Goal: Information Seeking & Learning: Learn about a topic

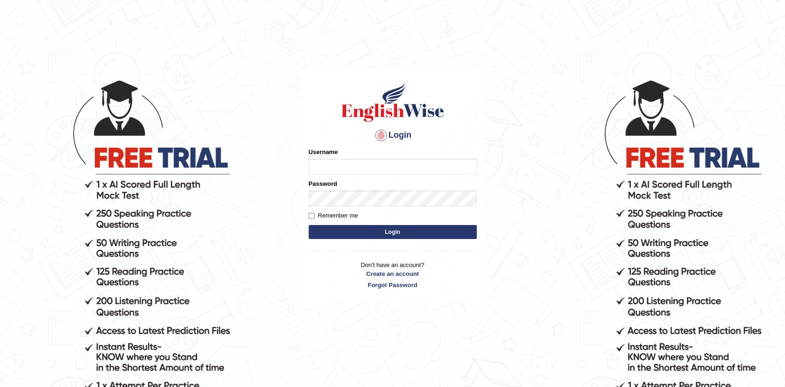
type input "Afreen11"
click at [396, 234] on button "Login" at bounding box center [393, 232] width 168 height 14
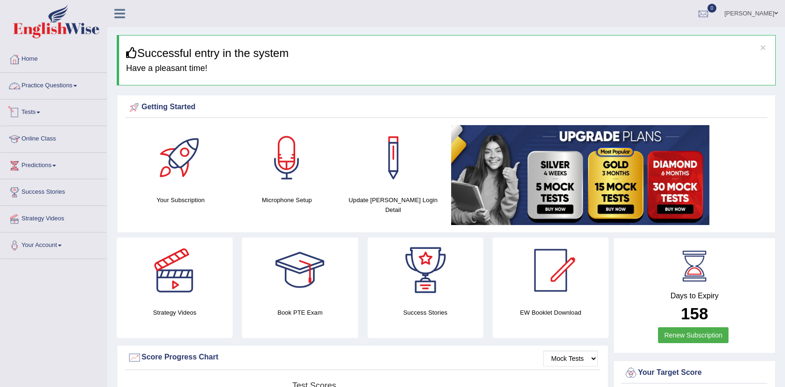
click at [64, 85] on link "Practice Questions" at bounding box center [53, 84] width 107 height 23
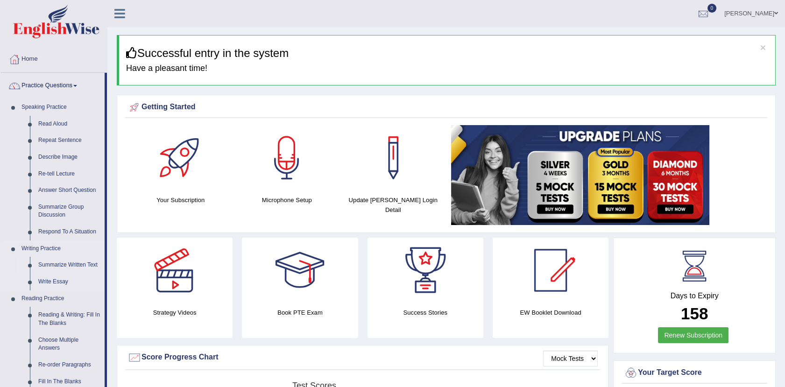
click at [83, 264] on link "Summarize Written Text" at bounding box center [69, 265] width 71 height 17
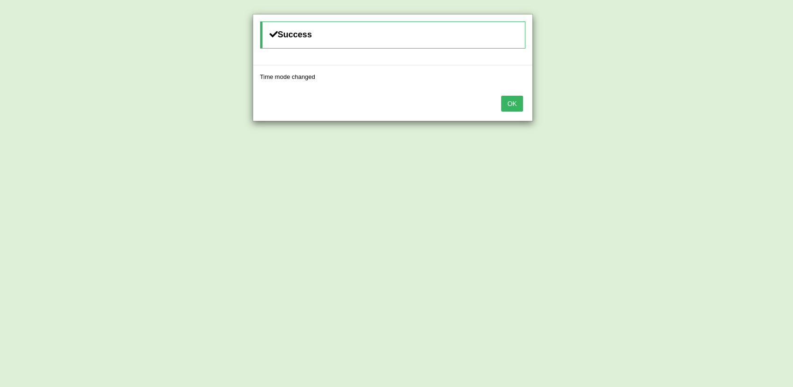
click at [518, 107] on button "OK" at bounding box center [511, 104] width 21 height 16
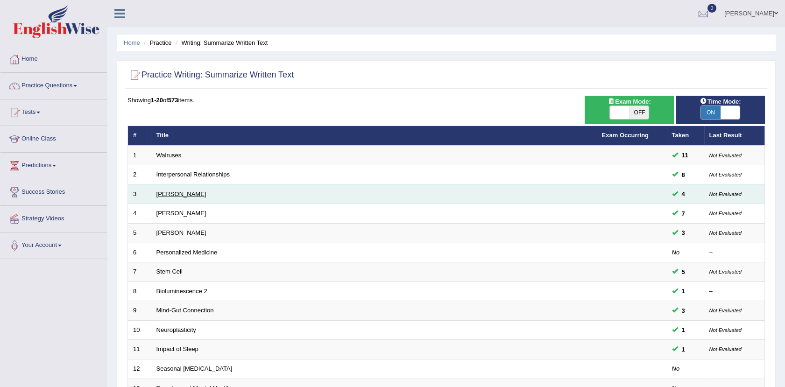
click at [168, 196] on link "[PERSON_NAME]" at bounding box center [182, 194] width 50 height 7
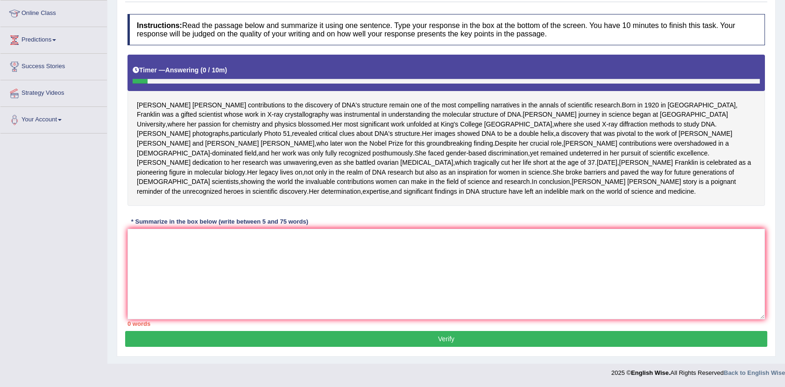
scroll to position [173, 0]
click at [138, 240] on textarea at bounding box center [447, 274] width 638 height 91
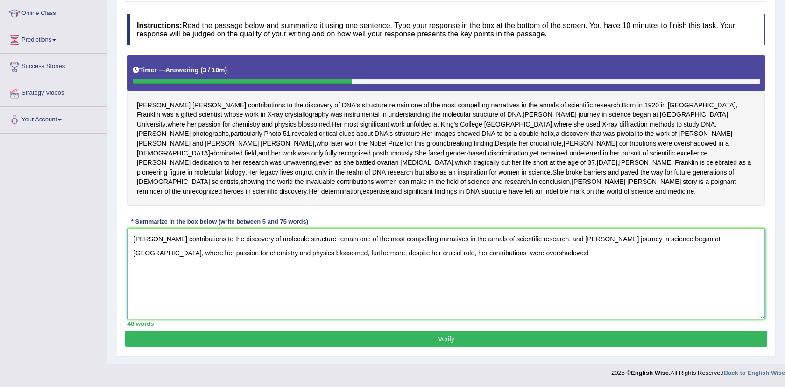
click at [490, 254] on textarea "Rosalind Franklin's contributions to the discovery of molecule structure remain…" at bounding box center [447, 274] width 638 height 91
click at [555, 249] on textarea "Rosalind Franklin's contributions to the discovery of molecule structure remain…" at bounding box center [447, 274] width 638 height 91
click at [732, 257] on textarea "Rosalind Franklin's contributions to the discovery of molecule structure remain…" at bounding box center [447, 274] width 638 height 91
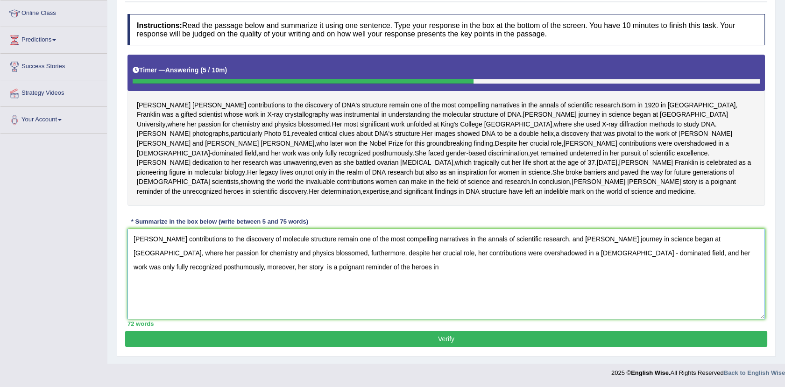
click at [322, 269] on textarea "Rosalind Franklin's contributions to the discovery of molecule structure remain…" at bounding box center [447, 274] width 638 height 91
click at [402, 268] on textarea "Rosalind Franklin's contributions to the discovery of molecule structure remain…" at bounding box center [447, 274] width 638 height 91
drag, startPoint x: 137, startPoint y: 239, endPoint x: 150, endPoint y: 241, distance: 13.2
click at [150, 241] on textarea "Rosalind Franklin's contributions to the discovery of molecule structure remain…" at bounding box center [447, 274] width 638 height 91
click at [180, 256] on textarea "Rosalind Franklin's contributions to the discovery of molecule structure remain…" at bounding box center [447, 274] width 638 height 91
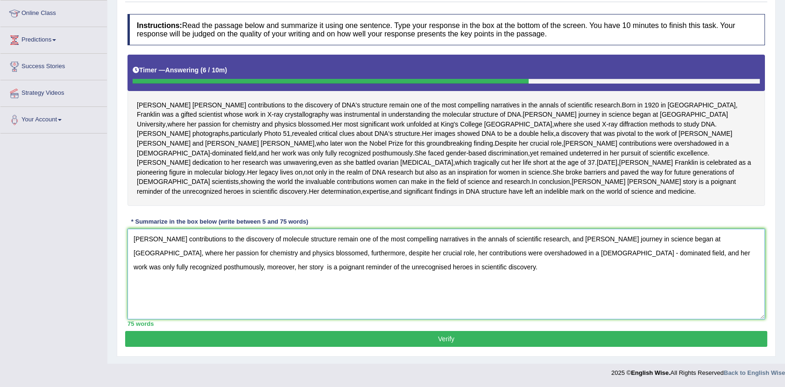
click at [235, 266] on textarea "Rosalind Franklin's contributions to the discovery of molecule structure remain…" at bounding box center [447, 274] width 638 height 91
type textarea "Rosalind Franklin's contributions to the discovery of molecule structure remain…"
click at [440, 335] on button "Verify" at bounding box center [446, 339] width 642 height 16
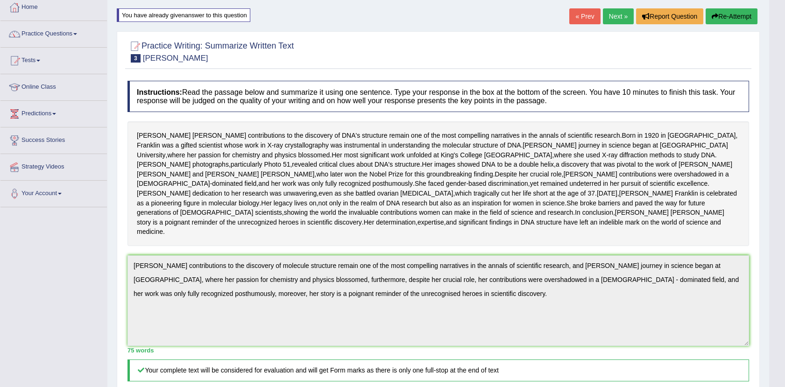
scroll to position [0, 0]
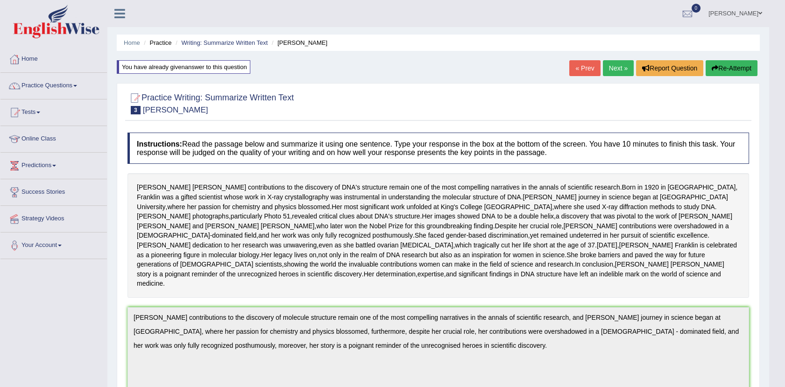
click at [613, 66] on link "Next »" at bounding box center [618, 68] width 31 height 16
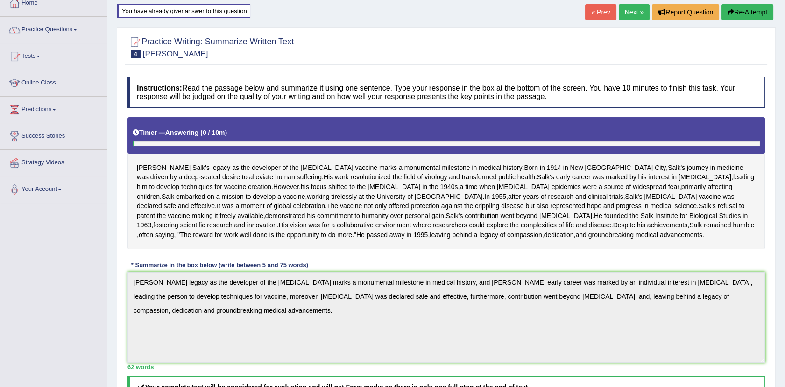
scroll to position [40, 0]
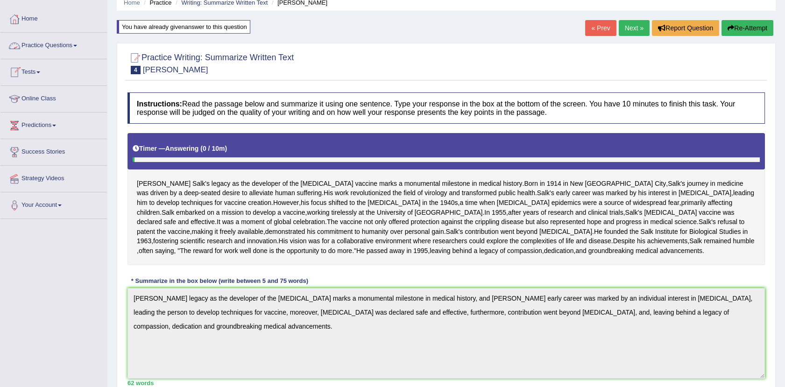
click at [67, 50] on link "Practice Questions" at bounding box center [53, 44] width 107 height 23
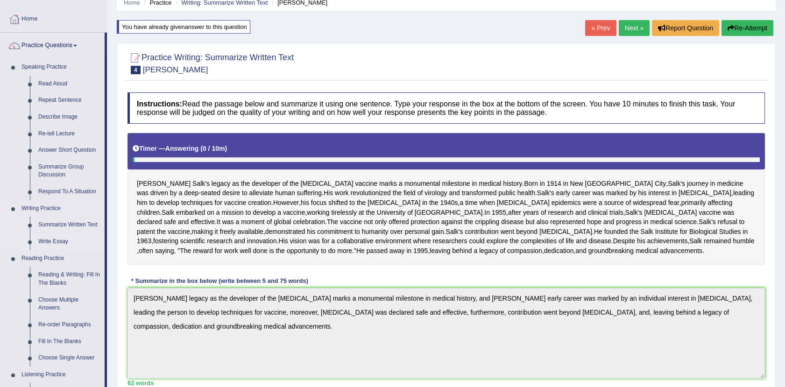
click at [58, 239] on link "Write Essay" at bounding box center [69, 242] width 71 height 17
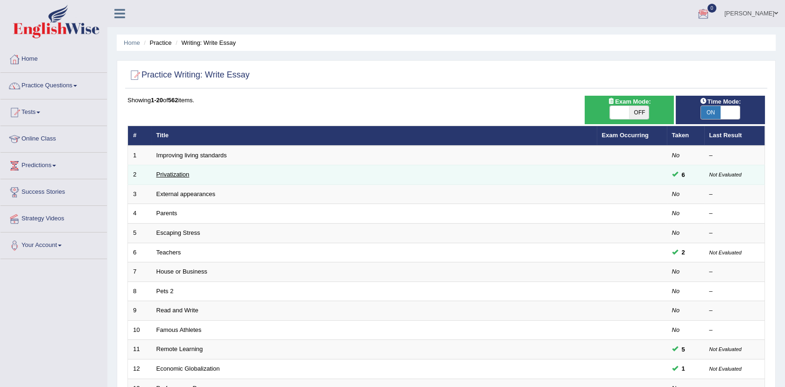
click at [180, 172] on link "Privatization" at bounding box center [173, 174] width 33 height 7
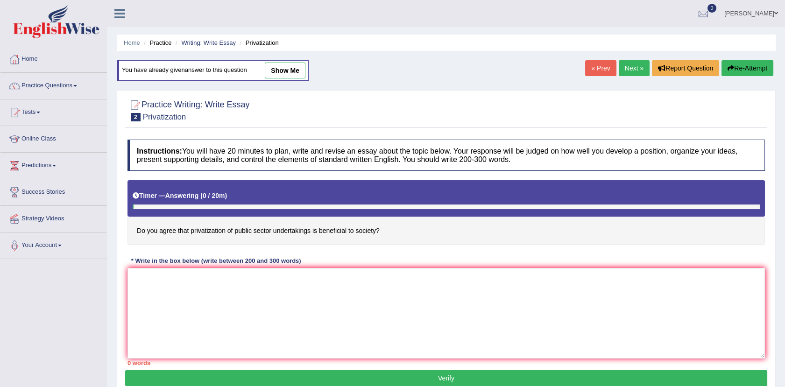
click at [286, 72] on link "show me" at bounding box center [285, 71] width 41 height 16
type textarea "The increasing influence of privatization of government sectors on our lives ha…"
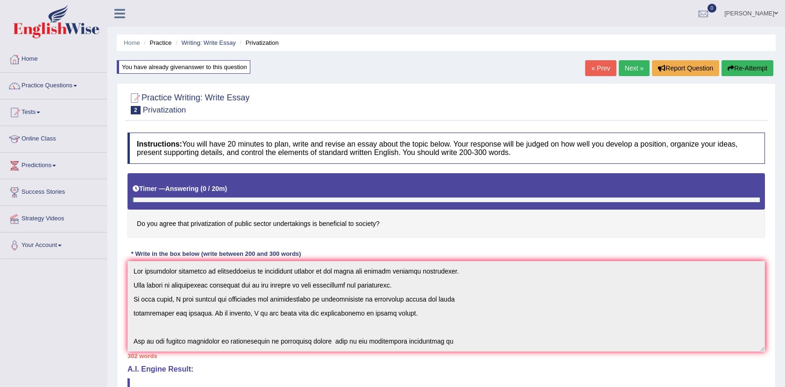
click at [755, 68] on button "Re-Attempt" at bounding box center [748, 68] width 52 height 16
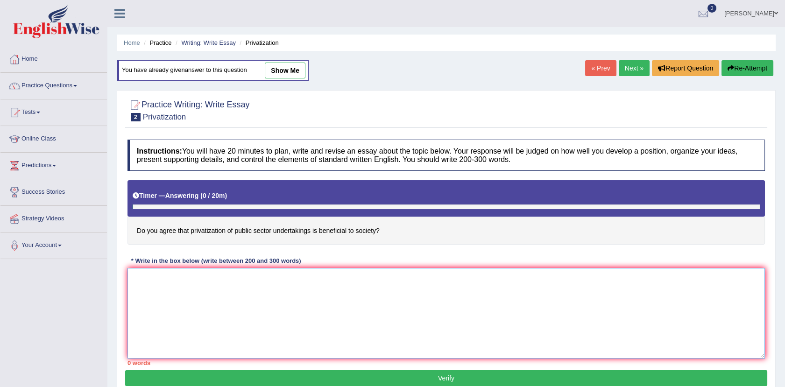
click at [162, 286] on textarea at bounding box center [447, 313] width 638 height 91
paste textarea "The increasing influence of (essay topic) on our lives has ignited numerous dis…"
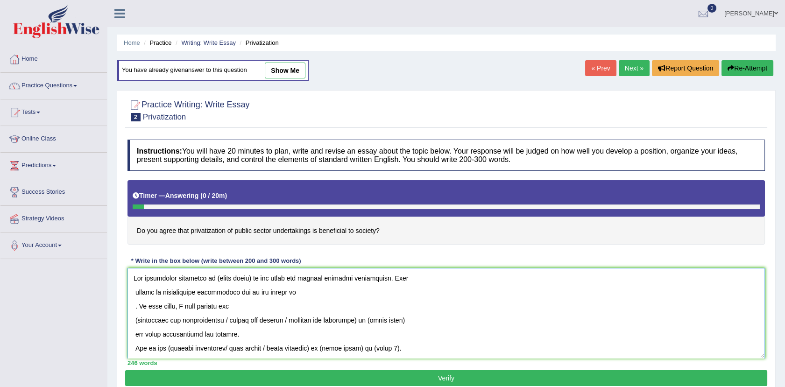
click at [251, 280] on textarea at bounding box center [447, 313] width 638 height 91
click at [138, 305] on textarea at bounding box center [447, 313] width 638 height 91
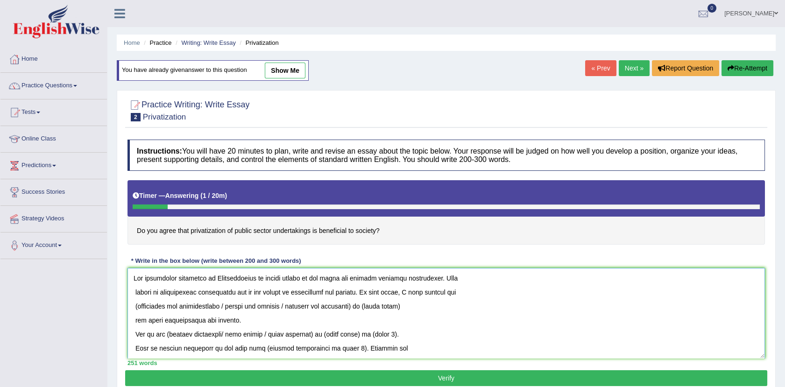
drag, startPoint x: 227, startPoint y: 304, endPoint x: 364, endPoint y: 305, distance: 137.4
click at [364, 305] on textarea at bounding box center [447, 313] width 638 height 91
click at [137, 304] on textarea at bounding box center [447, 313] width 638 height 91
drag, startPoint x: 281, startPoint y: 307, endPoint x: 235, endPoint y: 310, distance: 46.8
click at [235, 310] on textarea at bounding box center [447, 313] width 638 height 91
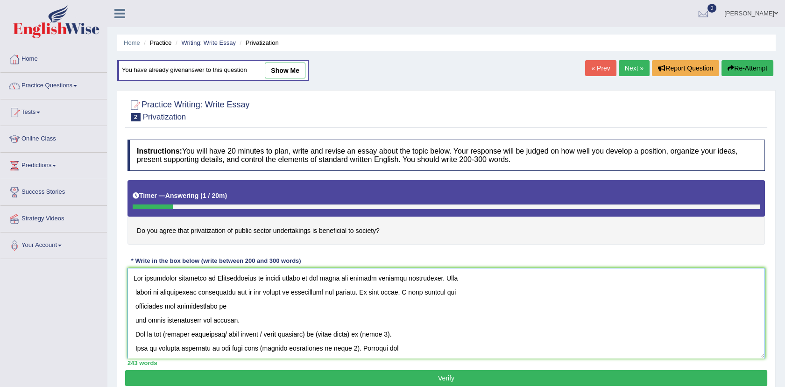
drag, startPoint x: 213, startPoint y: 275, endPoint x: 294, endPoint y: 282, distance: 81.6
click at [294, 282] on textarea at bounding box center [447, 313] width 638 height 91
drag, startPoint x: 298, startPoint y: 278, endPoint x: 213, endPoint y: 273, distance: 85.1
click at [213, 273] on textarea at bounding box center [447, 313] width 638 height 91
click at [235, 306] on textarea at bounding box center [447, 313] width 638 height 91
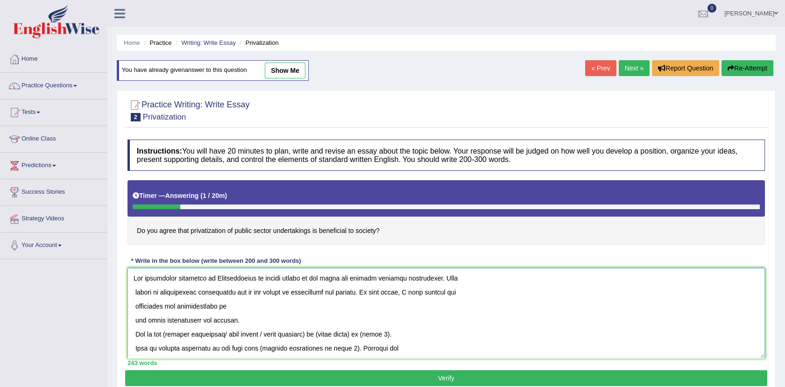
paste textarea "Privatization of public sector"
click at [133, 321] on textarea at bounding box center [447, 313] width 638 height 91
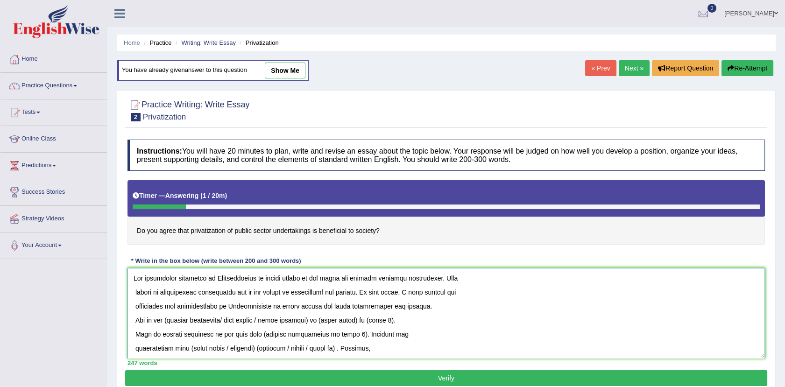
click at [427, 306] on textarea at bounding box center [447, 313] width 638 height 91
drag, startPoint x: 235, startPoint y: 304, endPoint x: 319, endPoint y: 310, distance: 83.8
click at [319, 310] on textarea at bounding box center [447, 313] width 638 height 91
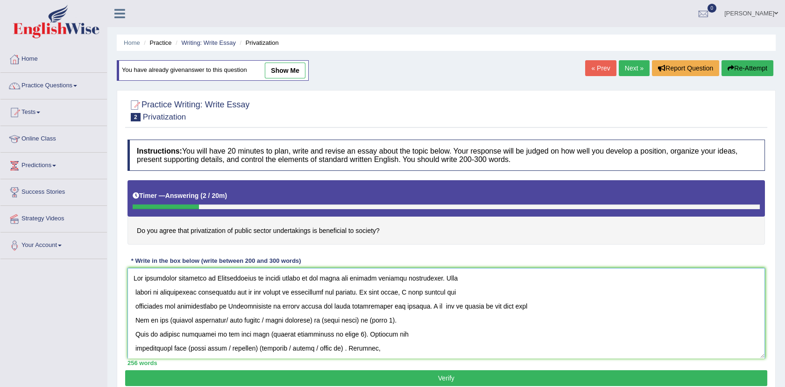
drag, startPoint x: 319, startPoint y: 310, endPoint x: 252, endPoint y: 305, distance: 67.0
click at [252, 305] on textarea at bounding box center [447, 313] width 638 height 91
paste textarea
click at [512, 306] on textarea at bounding box center [447, 313] width 638 height 91
paste textarea "Privatization of public sector"
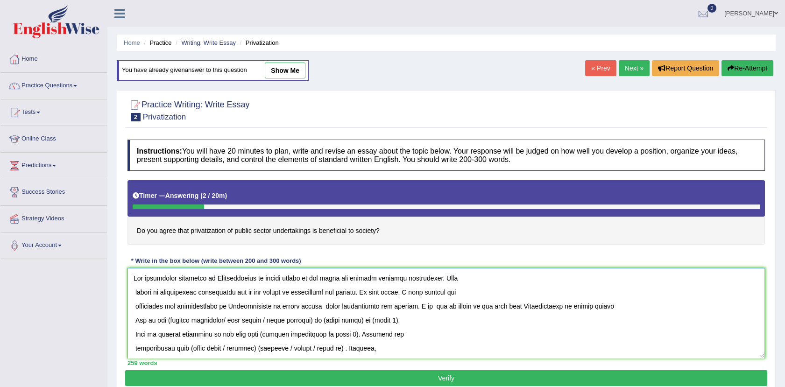
click at [319, 307] on textarea at bounding box center [447, 313] width 638 height 91
click at [404, 306] on textarea at bounding box center [447, 313] width 638 height 91
click at [471, 307] on textarea at bounding box center [447, 313] width 638 height 91
click at [537, 309] on textarea at bounding box center [447, 313] width 638 height 91
click at [642, 309] on textarea at bounding box center [447, 313] width 638 height 91
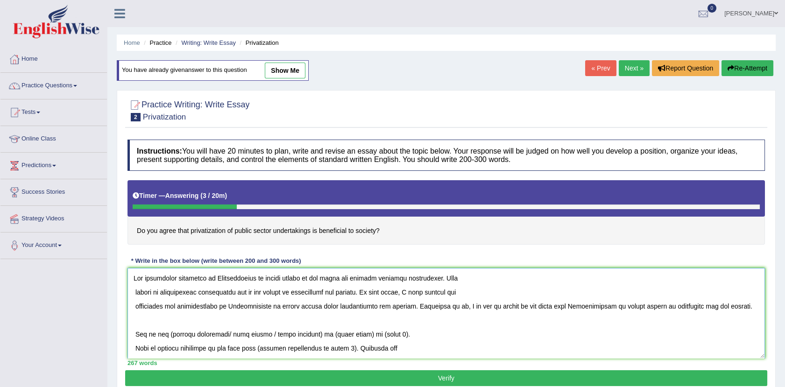
scroll to position [21, 0]
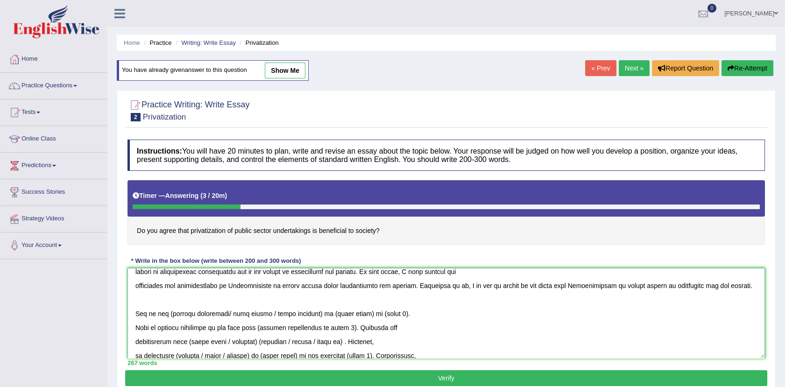
click at [170, 314] on textarea at bounding box center [447, 313] width 638 height 91
drag, startPoint x: 225, startPoint y: 312, endPoint x: 320, endPoint y: 318, distance: 95.5
click at [320, 318] on textarea at bounding box center [447, 313] width 638 height 91
click at [269, 314] on textarea at bounding box center [447, 313] width 638 height 91
paste textarea "Privatization of public sector"
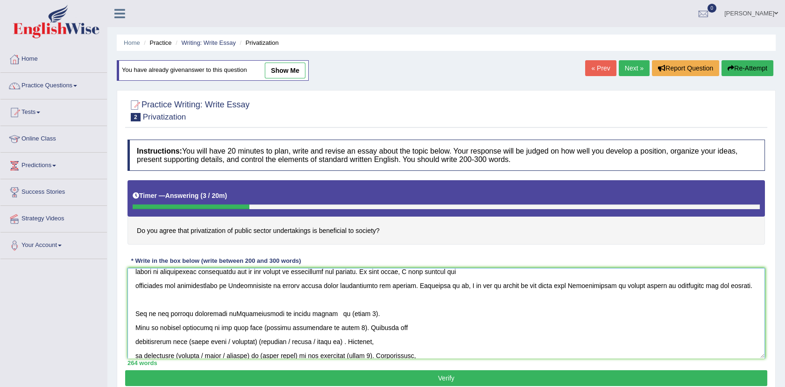
click at [231, 312] on textarea at bounding box center [447, 313] width 638 height 91
click at [354, 312] on textarea at bounding box center [447, 313] width 638 height 91
drag, startPoint x: 354, startPoint y: 312, endPoint x: 328, endPoint y: 315, distance: 25.9
click at [328, 315] on textarea at bounding box center [447, 313] width 638 height 91
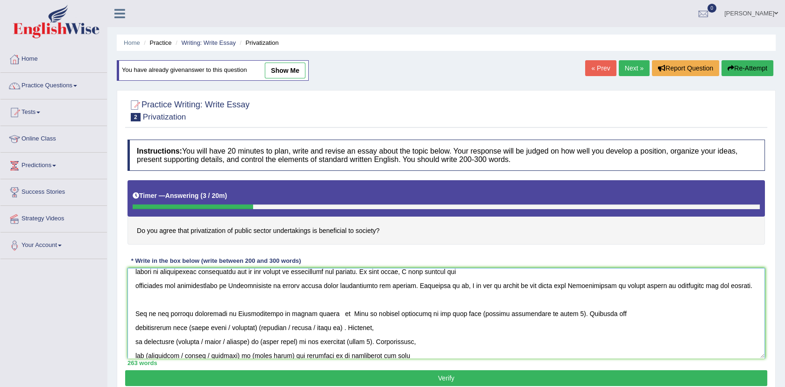
click at [321, 313] on textarea at bounding box center [447, 313] width 638 height 91
click at [326, 313] on textarea at bounding box center [447, 313] width 638 height 91
drag, startPoint x: 569, startPoint y: 312, endPoint x: 658, endPoint y: 315, distance: 88.8
click at [658, 315] on textarea at bounding box center [447, 313] width 638 height 91
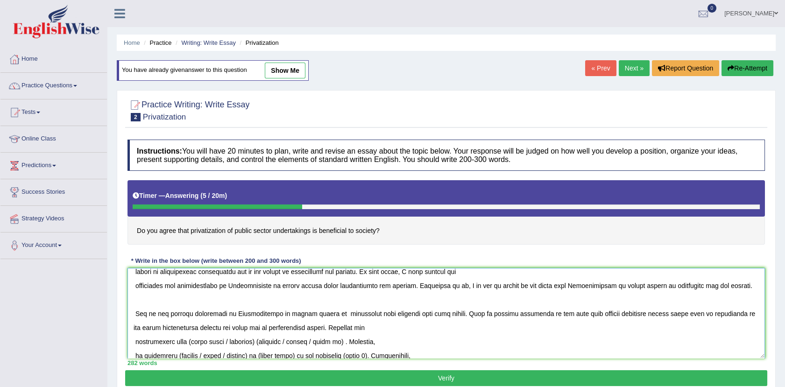
click at [647, 313] on textarea at bounding box center [447, 313] width 638 height 91
click at [247, 328] on textarea at bounding box center [447, 313] width 638 height 91
click at [244, 328] on textarea at bounding box center [447, 313] width 638 height 91
drag, startPoint x: 190, startPoint y: 339, endPoint x: 350, endPoint y: 340, distance: 160.7
click at [350, 340] on textarea at bounding box center [447, 313] width 638 height 91
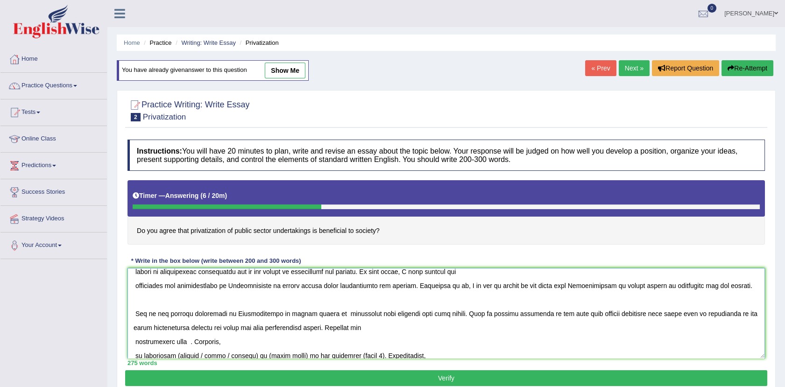
drag, startPoint x: 350, startPoint y: 340, endPoint x: 190, endPoint y: 341, distance: 160.3
click at [190, 341] on textarea at bounding box center [447, 313] width 638 height 91
paste textarea "Privatization of public sector"
click at [135, 341] on textarea at bounding box center [447, 313] width 638 height 91
click at [273, 342] on textarea at bounding box center [447, 313] width 638 height 91
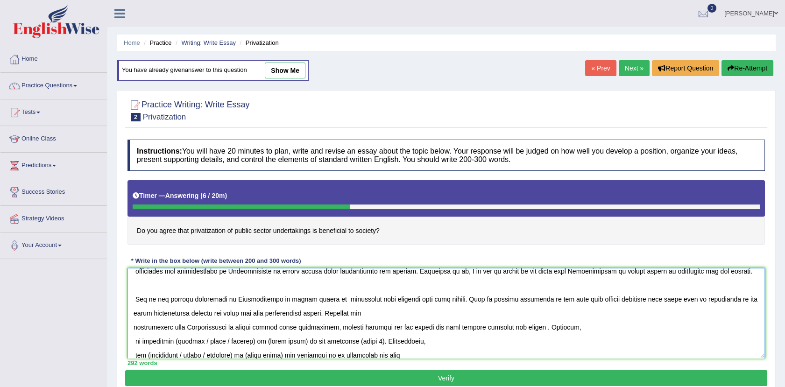
scroll to position [41, 0]
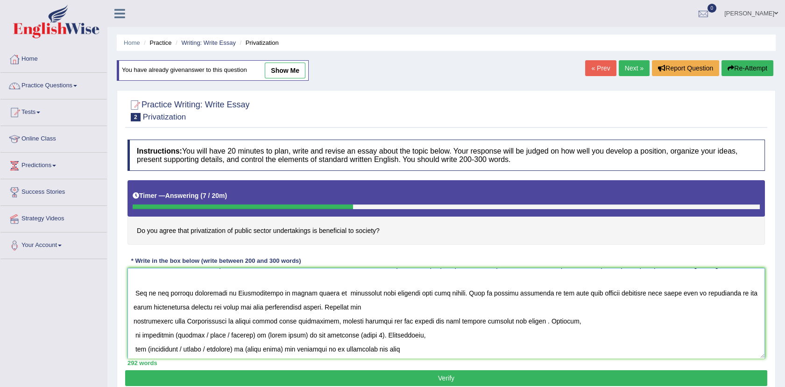
click at [177, 334] on textarea at bounding box center [447, 313] width 638 height 91
drag, startPoint x: 194, startPoint y: 333, endPoint x: 250, endPoint y: 338, distance: 56.3
click at [250, 338] on textarea at bounding box center [447, 313] width 638 height 91
click at [275, 335] on textarea at bounding box center [447, 313] width 638 height 91
drag, startPoint x: 241, startPoint y: 335, endPoint x: 202, endPoint y: 335, distance: 38.8
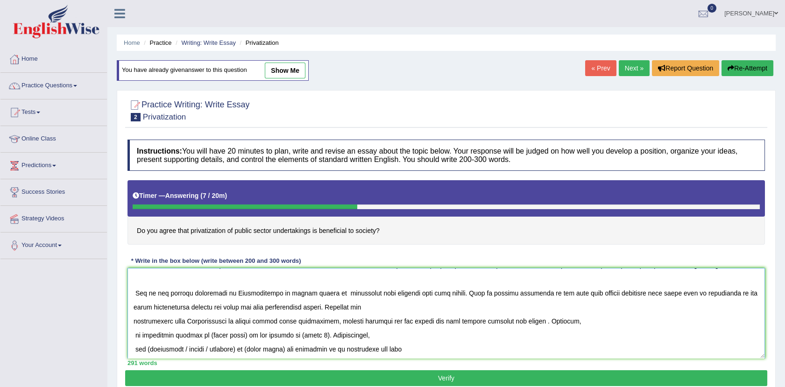
click at [202, 335] on textarea at bounding box center [447, 313] width 638 height 91
paste textarea "Privatization of public sector"
click at [201, 334] on textarea at bounding box center [447, 313] width 638 height 91
click at [291, 331] on textarea at bounding box center [447, 313] width 638 height 91
drag, startPoint x: 306, startPoint y: 335, endPoint x: 353, endPoint y: 336, distance: 47.7
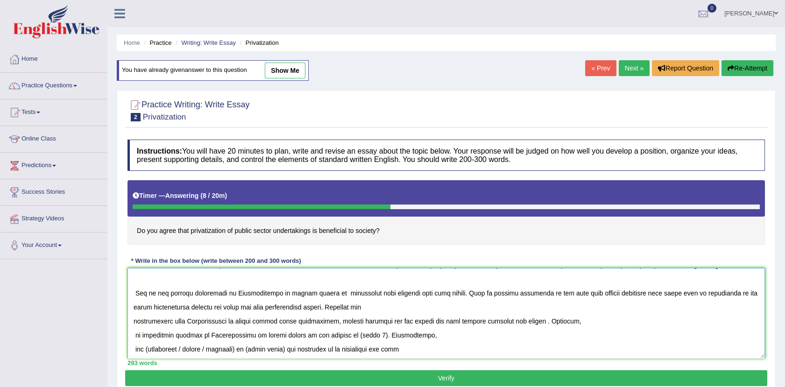
click at [353, 336] on textarea at bounding box center [447, 313] width 638 height 91
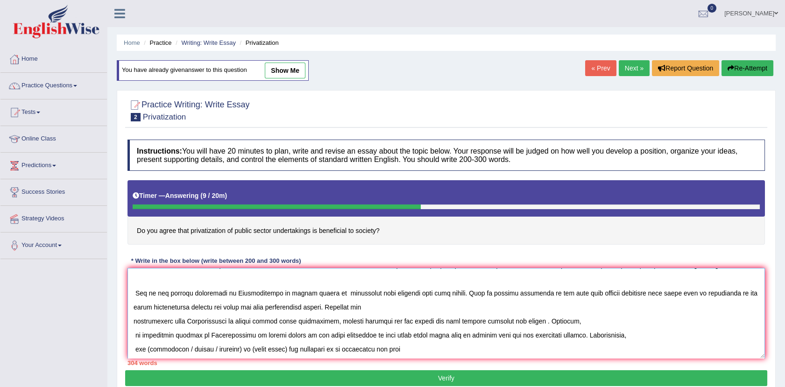
click at [148, 348] on textarea at bounding box center [447, 313] width 638 height 91
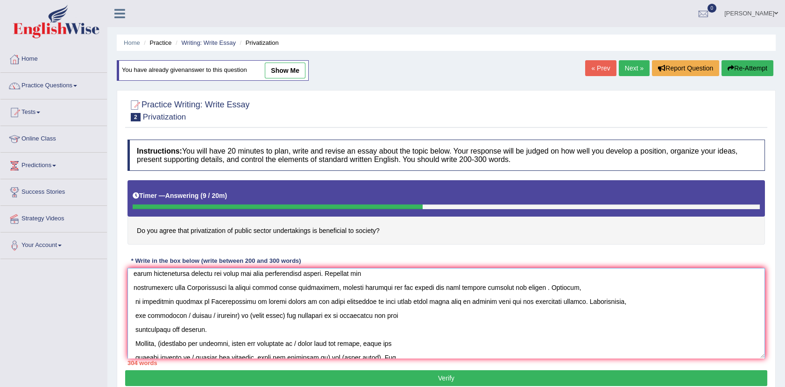
scroll to position [84, 0]
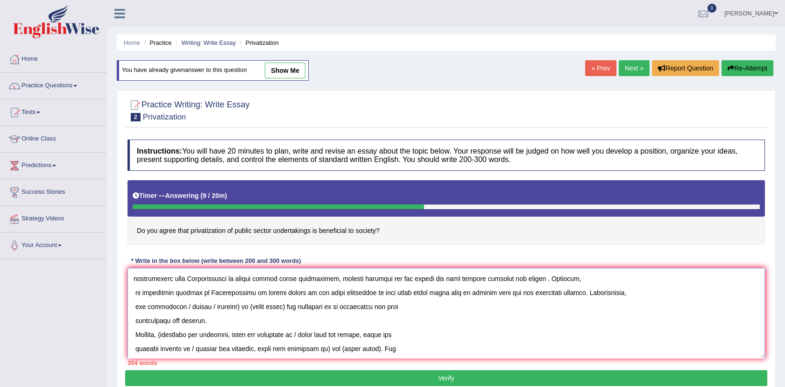
drag, startPoint x: 180, startPoint y: 349, endPoint x: 242, endPoint y: 312, distance: 72.0
click at [242, 312] on textarea at bounding box center [447, 313] width 638 height 91
drag, startPoint x: 228, startPoint y: 307, endPoint x: 189, endPoint y: 305, distance: 38.4
click at [189, 305] on textarea at bounding box center [447, 313] width 638 height 91
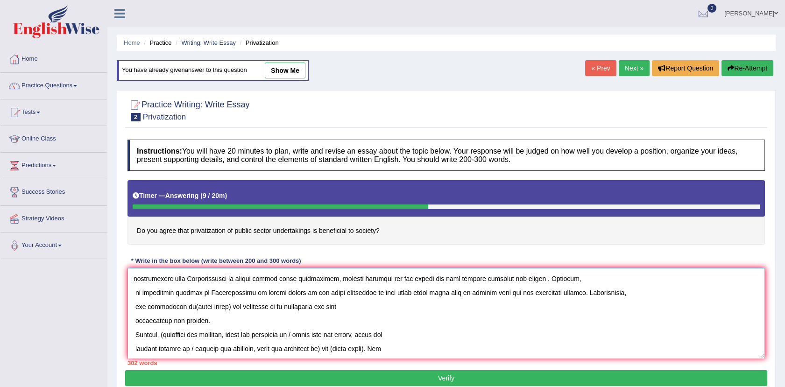
paste textarea "Privatization of public sector"
click at [190, 307] on textarea at bounding box center [447, 313] width 638 height 91
drag, startPoint x: 271, startPoint y: 307, endPoint x: 311, endPoint y: 313, distance: 40.2
click at [311, 313] on textarea at bounding box center [447, 313] width 638 height 91
click at [165, 336] on textarea at bounding box center [447, 313] width 638 height 91
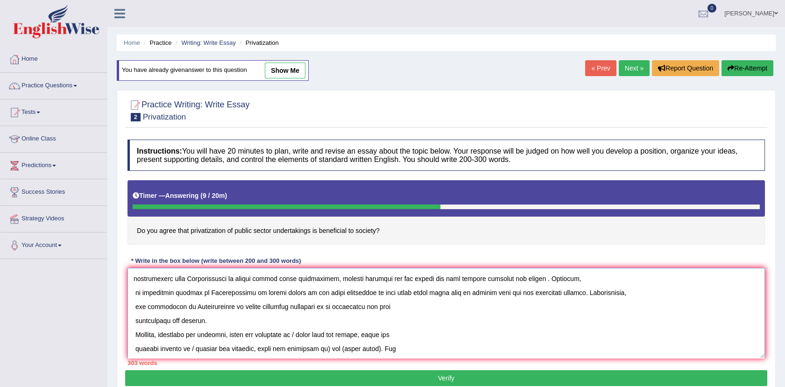
drag, startPoint x: 229, startPoint y: 333, endPoint x: 216, endPoint y: 343, distance: 16.9
click at [216, 343] on textarea at bounding box center [447, 313] width 638 height 91
click at [343, 316] on textarea at bounding box center [447, 313] width 638 height 91
drag, startPoint x: 296, startPoint y: 332, endPoint x: 318, endPoint y: 349, distance: 27.9
click at [318, 349] on textarea at bounding box center [447, 313] width 638 height 91
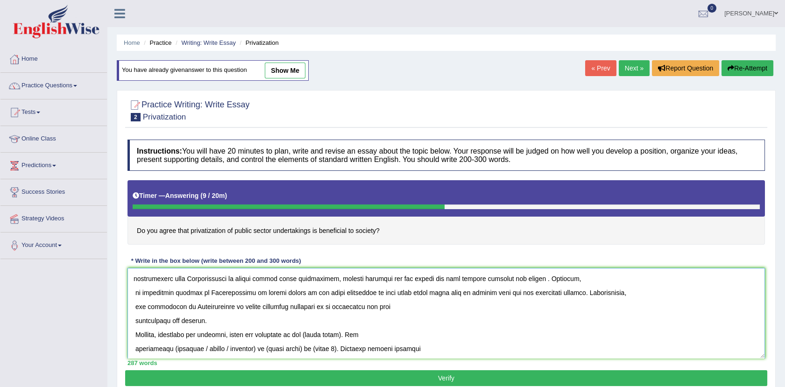
drag, startPoint x: 346, startPoint y: 330, endPoint x: 309, endPoint y: 333, distance: 37.0
click at [309, 333] on textarea at bounding box center [447, 313] width 638 height 91
paste textarea "Privatization of public sector"
click at [170, 347] on textarea at bounding box center [447, 313] width 638 height 91
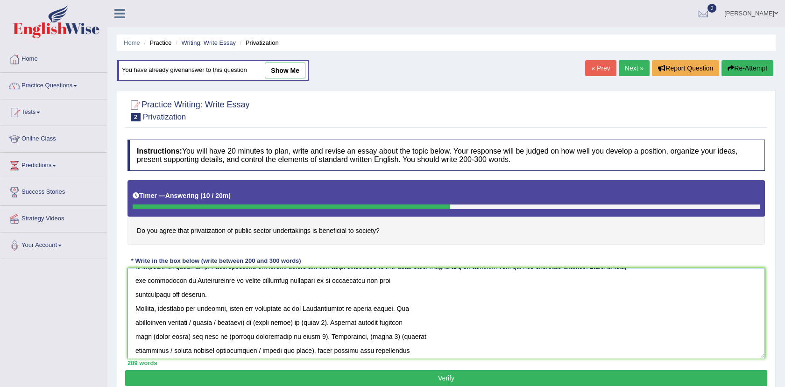
scroll to position [119, 0]
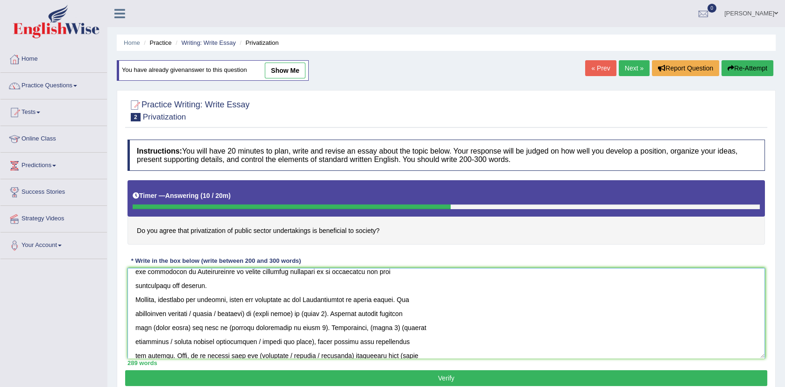
drag, startPoint x: 197, startPoint y: 350, endPoint x: 250, endPoint y: 313, distance: 65.5
click at [250, 313] on textarea at bounding box center [447, 313] width 638 height 91
drag, startPoint x: 276, startPoint y: 313, endPoint x: 250, endPoint y: 313, distance: 25.7
click at [250, 313] on textarea at bounding box center [447, 313] width 638 height 91
click at [242, 313] on textarea at bounding box center [447, 313] width 638 height 91
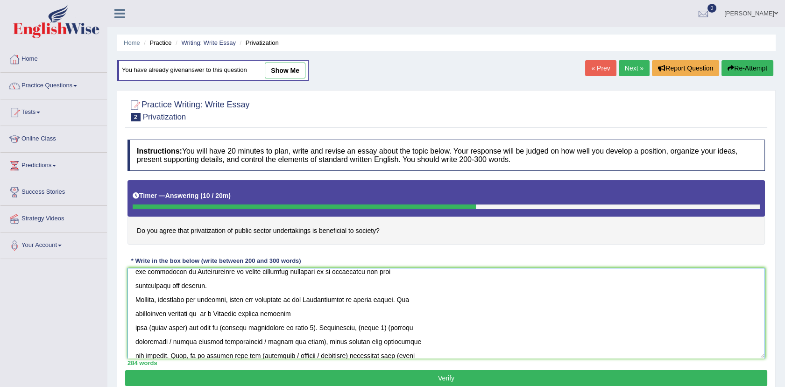
paste textarea "Privatization of public sector"
drag, startPoint x: 243, startPoint y: 313, endPoint x: 205, endPoint y: 315, distance: 38.4
click at [205, 315] on textarea at bounding box center [447, 313] width 638 height 91
click at [289, 313] on textarea at bounding box center [447, 313] width 638 height 91
click at [294, 313] on textarea at bounding box center [447, 313] width 638 height 91
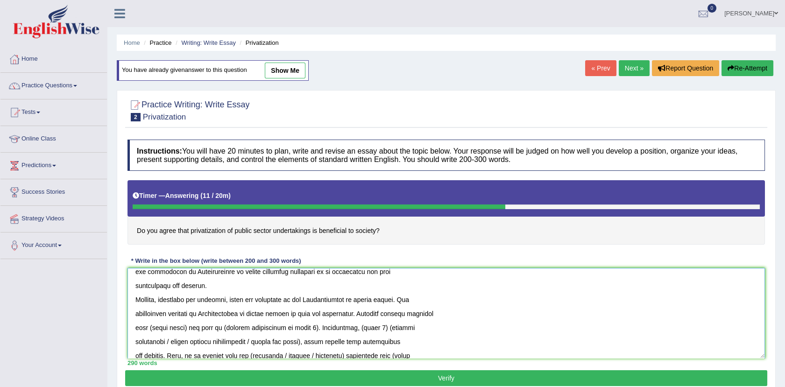
click at [183, 325] on textarea at bounding box center [447, 313] width 638 height 91
click at [187, 327] on textarea at bounding box center [447, 313] width 638 height 91
paste textarea "Privatization of public sector"
click at [185, 327] on textarea at bounding box center [447, 313] width 638 height 91
click at [233, 328] on textarea at bounding box center [447, 313] width 638 height 91
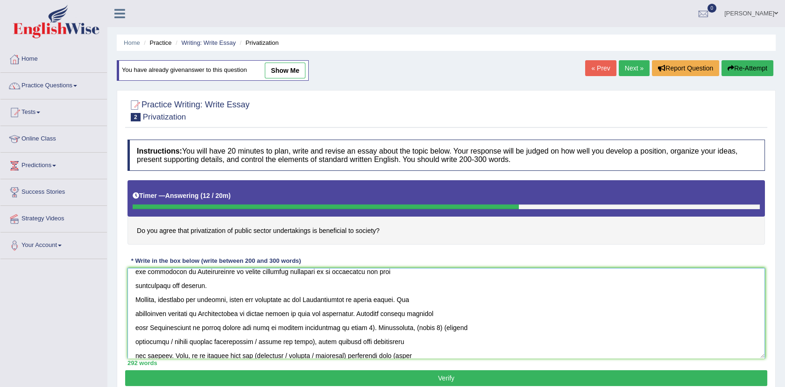
click at [354, 327] on textarea at bounding box center [447, 313] width 638 height 91
click at [497, 328] on textarea at bounding box center [447, 313] width 638 height 91
drag, startPoint x: 542, startPoint y: 327, endPoint x: 515, endPoint y: 330, distance: 27.3
click at [515, 330] on textarea at bounding box center [447, 313] width 638 height 91
drag, startPoint x: 167, startPoint y: 343, endPoint x: 135, endPoint y: 348, distance: 32.6
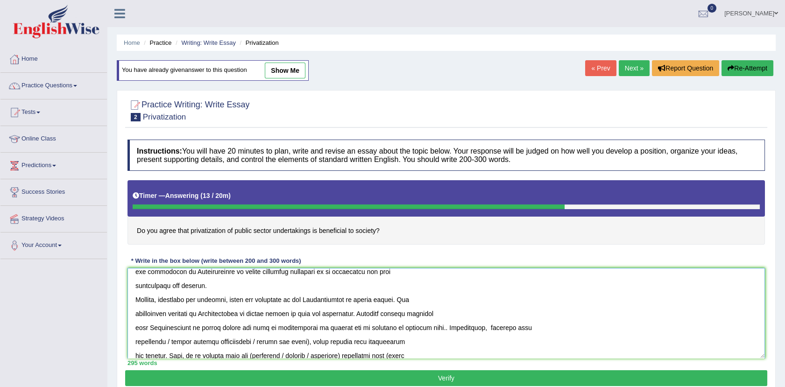
click at [135, 348] on textarea at bounding box center [447, 313] width 638 height 91
click at [141, 343] on textarea at bounding box center [447, 313] width 638 height 91
click at [431, 326] on textarea at bounding box center [447, 313] width 638 height 91
click at [472, 328] on textarea at bounding box center [447, 313] width 638 height 91
drag, startPoint x: 222, startPoint y: 342, endPoint x: 279, endPoint y: 349, distance: 57.4
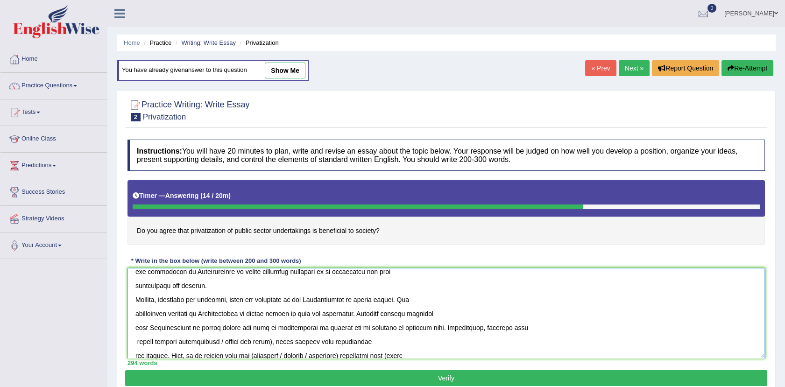
click at [279, 349] on textarea at bounding box center [447, 313] width 638 height 91
click at [275, 342] on textarea at bounding box center [447, 313] width 638 height 91
drag, startPoint x: 278, startPoint y: 342, endPoint x: 224, endPoint y: 342, distance: 53.7
click at [224, 342] on textarea at bounding box center [447, 313] width 638 height 91
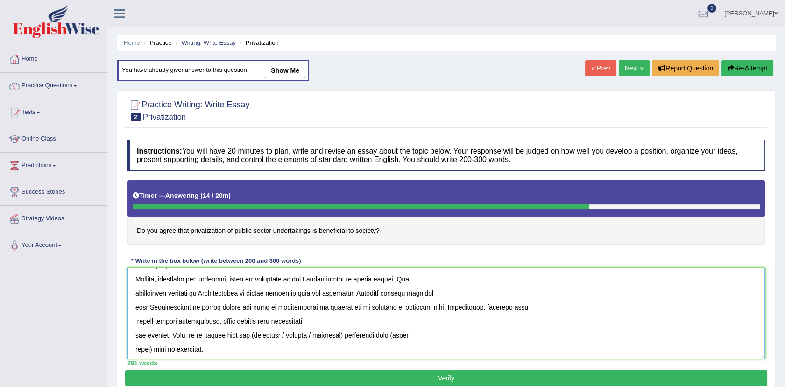
scroll to position [160, 0]
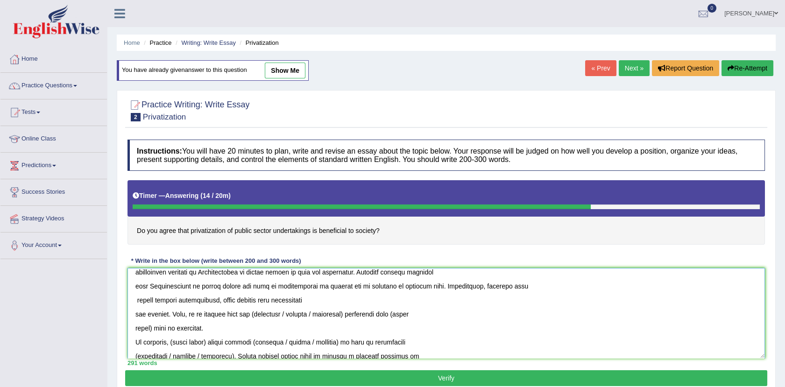
click at [250, 314] on textarea at bounding box center [447, 313] width 638 height 91
drag, startPoint x: 279, startPoint y: 315, endPoint x: 343, endPoint y: 320, distance: 64.6
click at [343, 320] on textarea at bounding box center [447, 313] width 638 height 91
click at [280, 316] on textarea at bounding box center [447, 313] width 638 height 91
click at [152, 328] on textarea at bounding box center [447, 313] width 638 height 91
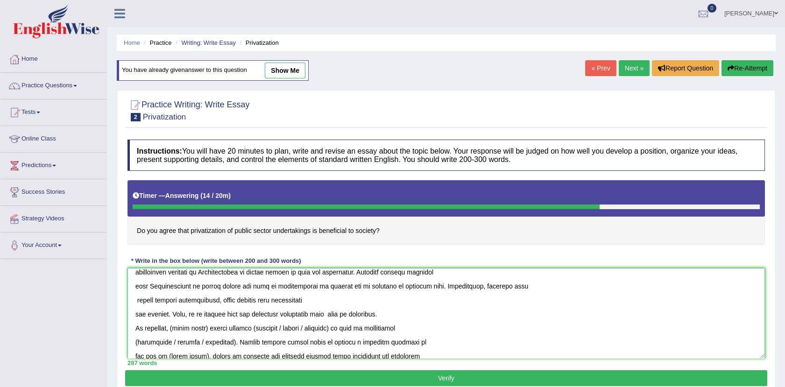
paste textarea "Privatization of public sector"
drag, startPoint x: 237, startPoint y: 331, endPoint x: 151, endPoint y: 330, distance: 85.5
click at [151, 330] on textarea at bounding box center [447, 313] width 638 height 91
drag, startPoint x: 151, startPoint y: 330, endPoint x: 133, endPoint y: 317, distance: 22.4
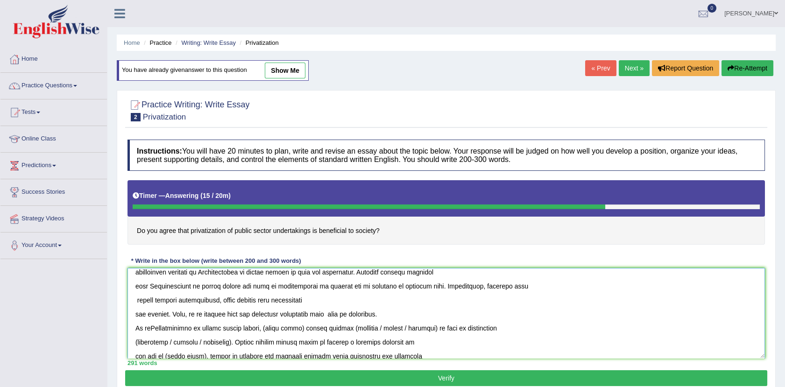
click at [133, 317] on textarea at bounding box center [447, 313] width 638 height 91
drag, startPoint x: 151, startPoint y: 326, endPoint x: 235, endPoint y: 328, distance: 83.2
click at [235, 328] on textarea at bounding box center [447, 313] width 638 height 91
drag, startPoint x: 235, startPoint y: 328, endPoint x: 152, endPoint y: 330, distance: 82.3
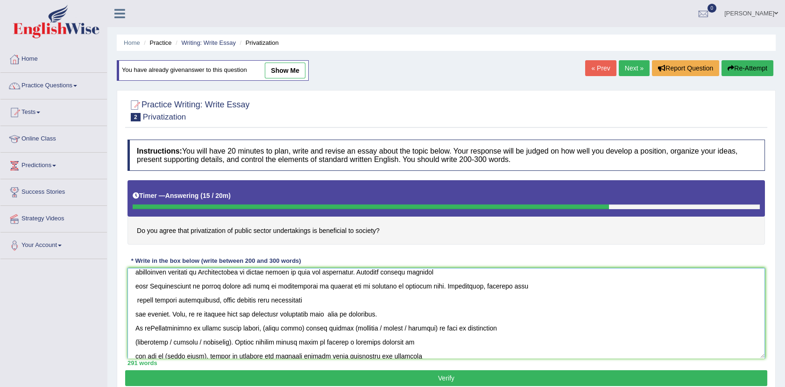
click at [152, 330] on textarea at bounding box center [447, 313] width 638 height 91
drag, startPoint x: 152, startPoint y: 330, endPoint x: 232, endPoint y: 327, distance: 79.5
click at [232, 327] on textarea at bounding box center [447, 313] width 638 height 91
click at [325, 315] on textarea at bounding box center [447, 313] width 638 height 91
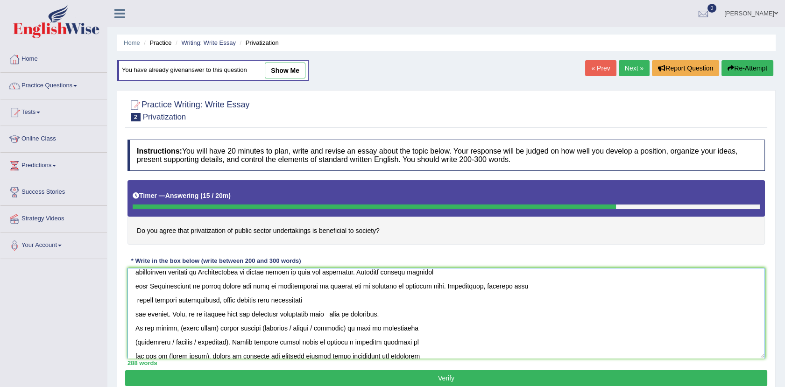
paste textarea "Privatization of public secto"
click at [327, 316] on textarea at bounding box center [447, 313] width 638 height 91
click at [407, 315] on textarea at bounding box center [447, 313] width 638 height 91
click at [415, 315] on textarea at bounding box center [447, 313] width 638 height 91
click at [502, 316] on textarea at bounding box center [447, 313] width 638 height 91
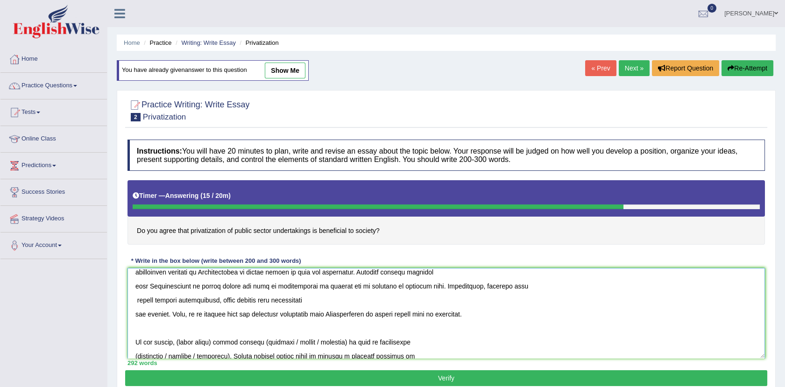
click at [156, 342] on textarea at bounding box center [447, 313] width 638 height 91
click at [212, 341] on textarea at bounding box center [447, 313] width 638 height 91
click at [173, 341] on textarea at bounding box center [447, 313] width 638 height 91
paste textarea "Privatization of public secto"
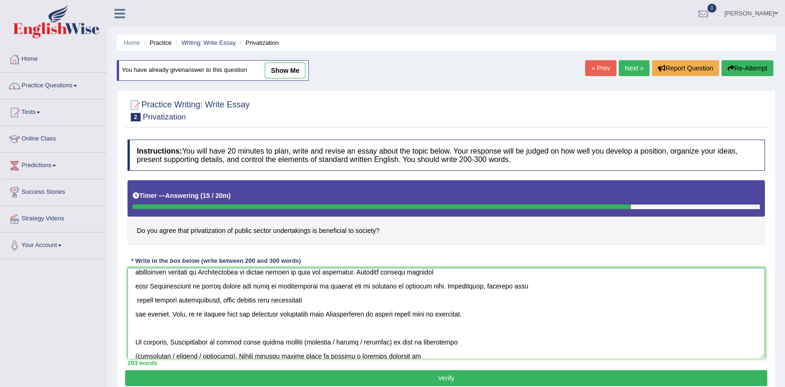
click at [302, 342] on textarea at bounding box center [447, 313] width 638 height 91
click at [300, 342] on textarea at bounding box center [447, 313] width 638 height 91
drag, startPoint x: 321, startPoint y: 339, endPoint x: 387, endPoint y: 342, distance: 66.0
click at [387, 342] on textarea at bounding box center [447, 313] width 638 height 91
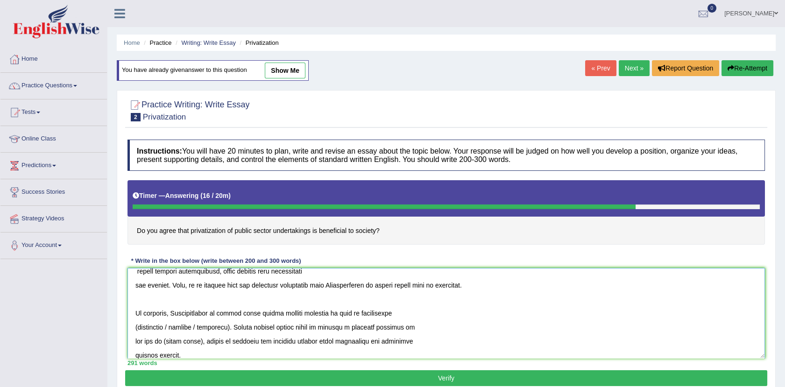
scroll to position [196, 0]
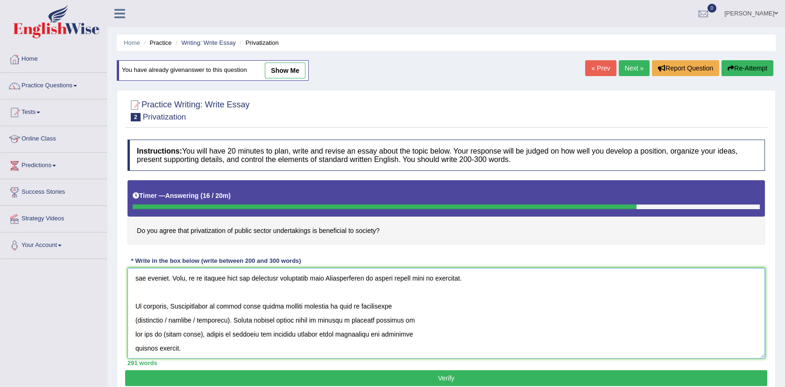
click at [138, 320] on textarea at bounding box center [447, 313] width 638 height 91
click at [168, 321] on textarea at bounding box center [447, 313] width 638 height 91
drag, startPoint x: 168, startPoint y: 321, endPoint x: 221, endPoint y: 323, distance: 53.3
click at [221, 323] on textarea at bounding box center [447, 313] width 638 height 91
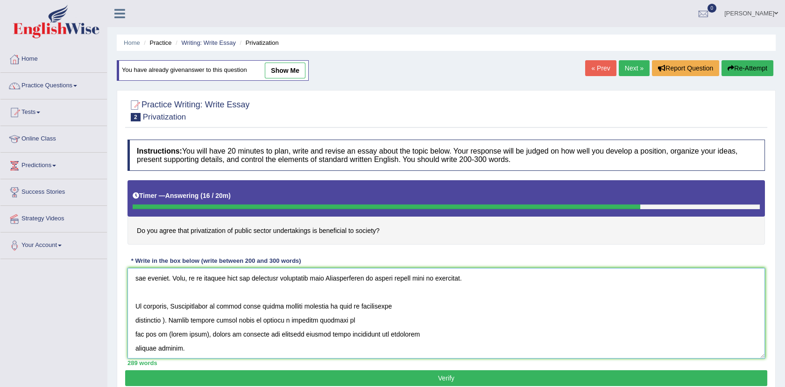
click at [171, 319] on textarea at bounding box center [447, 313] width 638 height 91
click at [254, 306] on textarea at bounding box center [447, 313] width 638 height 91
click at [202, 335] on textarea at bounding box center [447, 313] width 638 height 91
drag, startPoint x: 202, startPoint y: 335, endPoint x: 164, endPoint y: 329, distance: 38.3
click at [164, 329] on textarea at bounding box center [447, 313] width 638 height 91
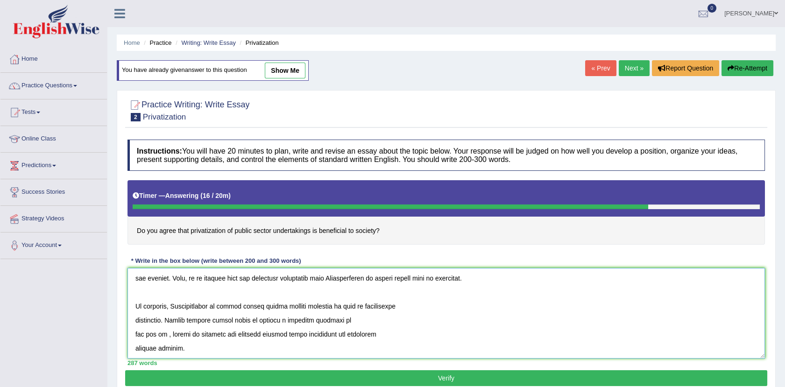
paste textarea "Privatization of public secto"
click at [137, 301] on textarea at bounding box center [447, 313] width 638 height 91
click at [135, 303] on textarea at bounding box center [447, 313] width 638 height 91
type textarea "The increasing influence of Privatization of public sector on our lives has ign…"
click at [282, 377] on button "Verify" at bounding box center [446, 379] width 642 height 16
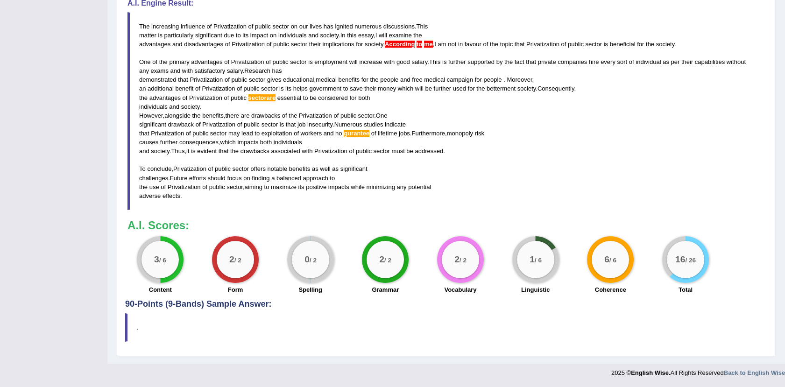
scroll to position [0, 0]
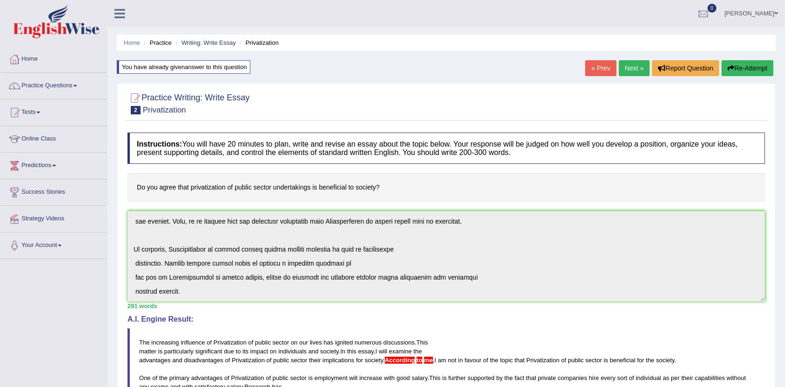
click at [750, 67] on button "Re-Attempt" at bounding box center [748, 68] width 52 height 16
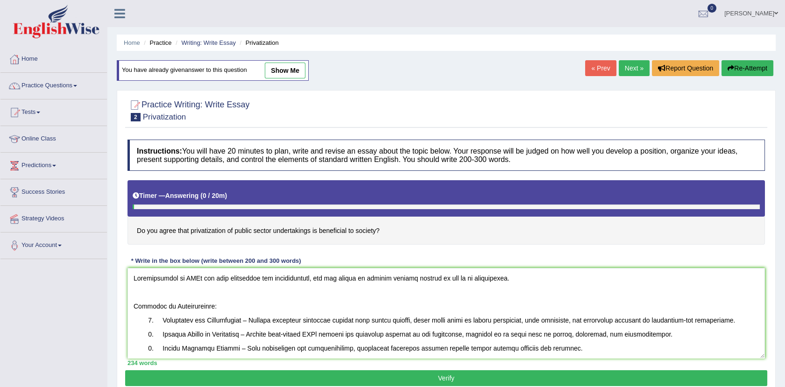
scroll to position [149, 0]
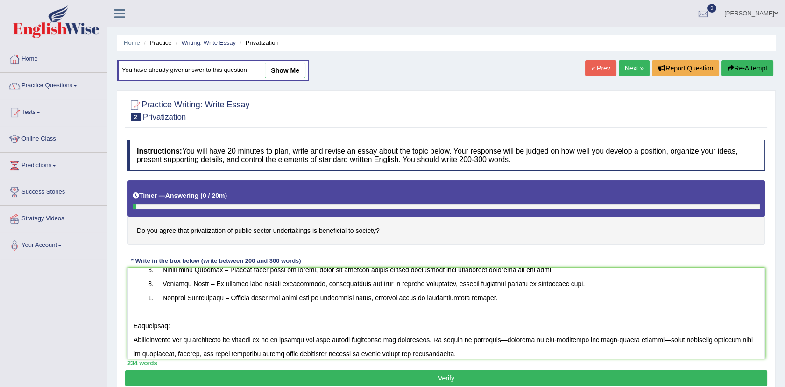
drag, startPoint x: 176, startPoint y: 328, endPoint x: 127, endPoint y: 328, distance: 48.6
click at [127, 328] on div "Instructions: You will have 20 minutes to plan, write and revise an essay about…" at bounding box center [446, 252] width 642 height 235
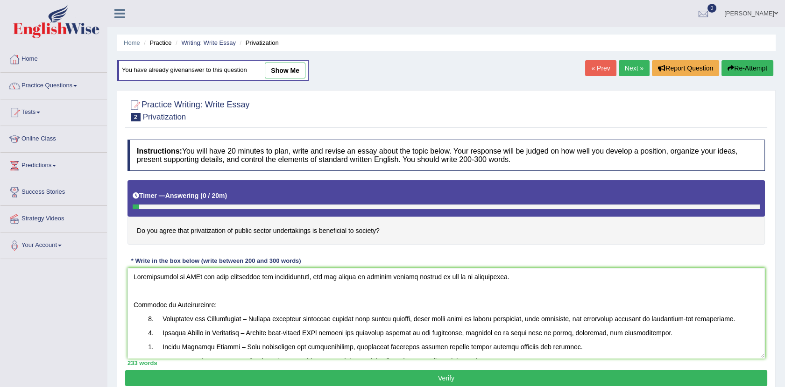
scroll to position [0, 0]
click at [133, 304] on textarea at bounding box center [447, 313] width 638 height 91
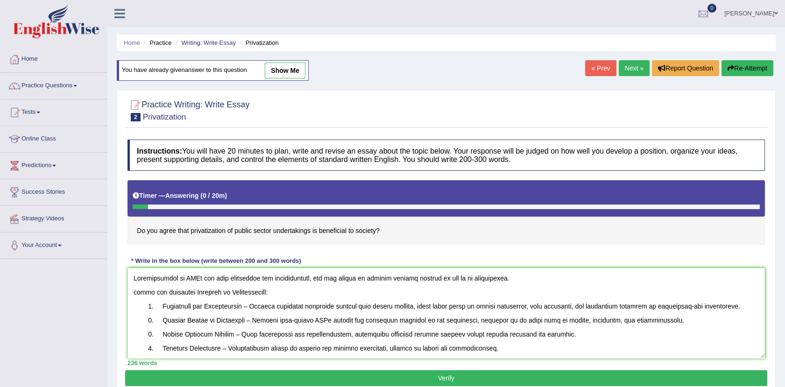
click at [136, 295] on textarea at bounding box center [447, 313] width 638 height 91
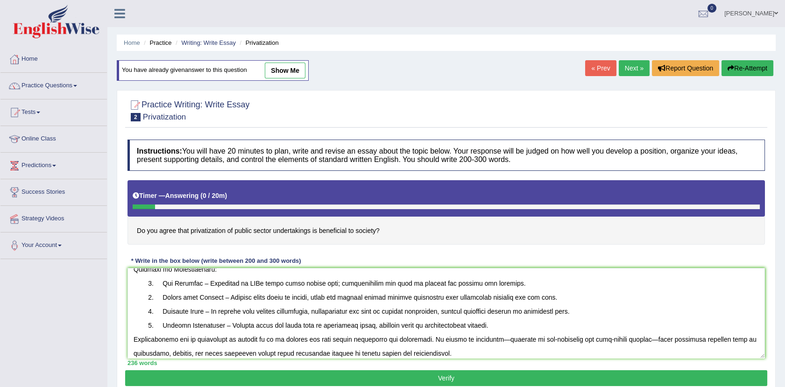
scroll to position [112, 0]
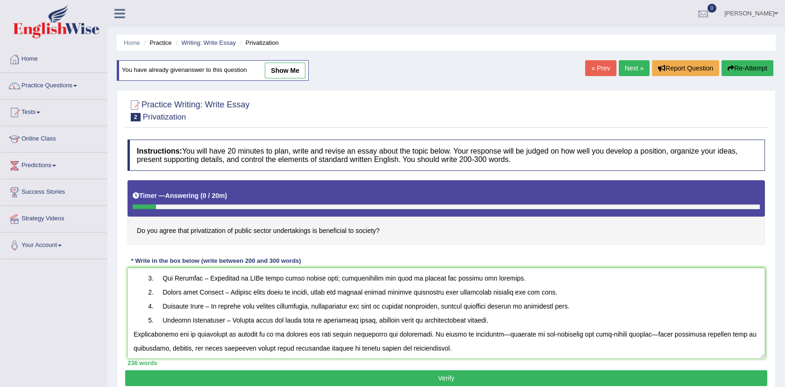
type textarea "Privatization of PSUs has both advantages and disadvantages, and its impact on …"
click at [303, 378] on button "Verify" at bounding box center [446, 379] width 642 height 16
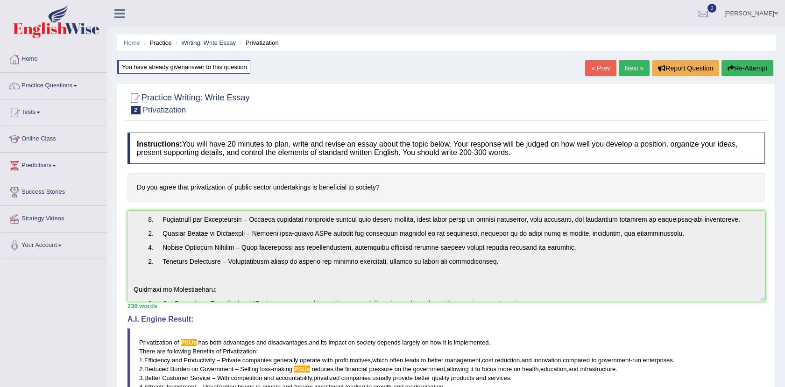
scroll to position [0, 0]
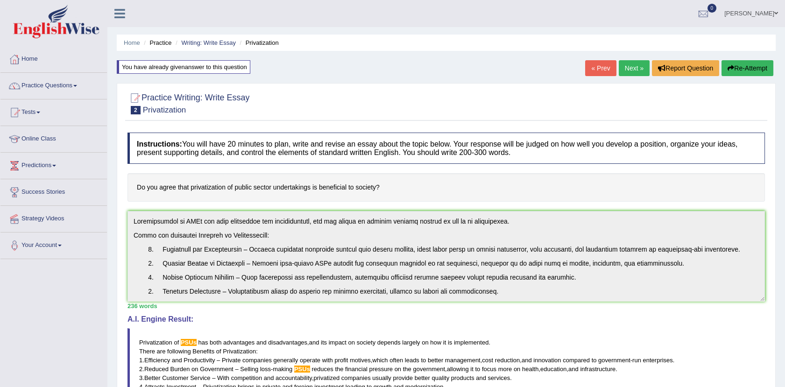
click at [743, 63] on button "Re-Attempt" at bounding box center [748, 68] width 52 height 16
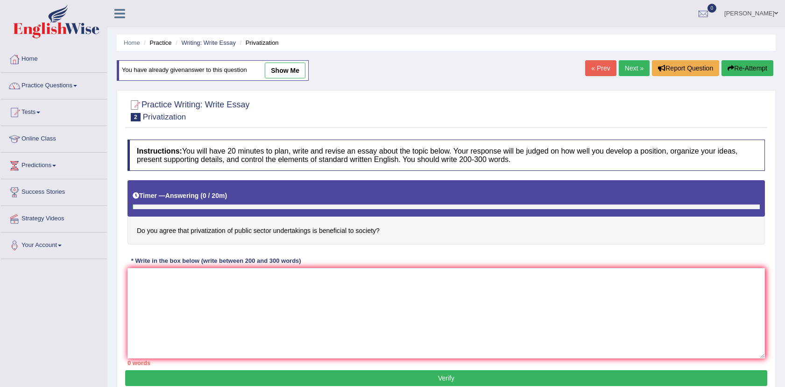
click at [152, 275] on textarea at bounding box center [447, 313] width 638 height 91
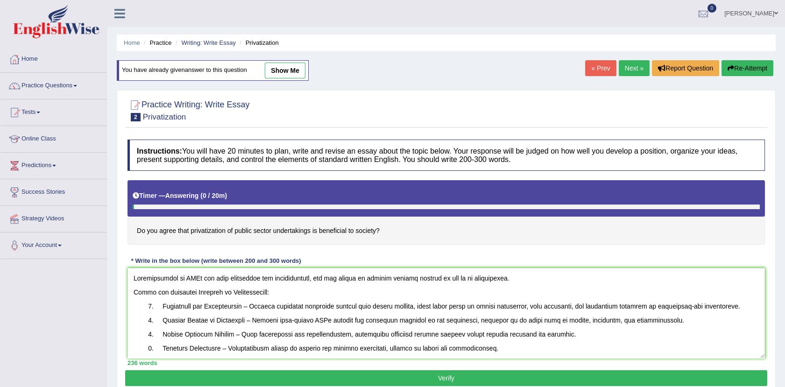
scroll to position [106, 0]
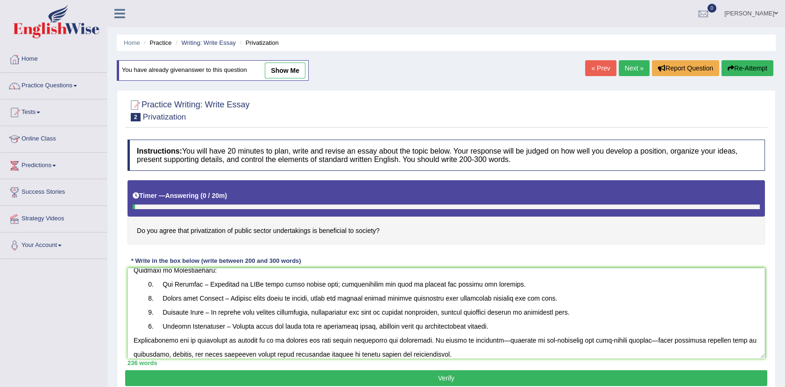
click at [133, 271] on textarea at bounding box center [447, 313] width 638 height 91
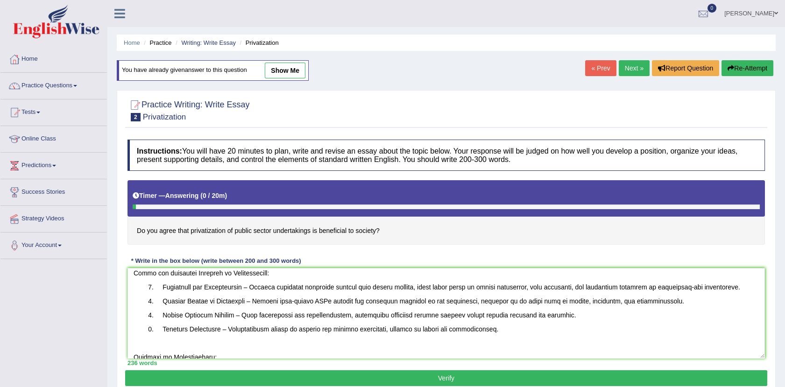
scroll to position [6, 0]
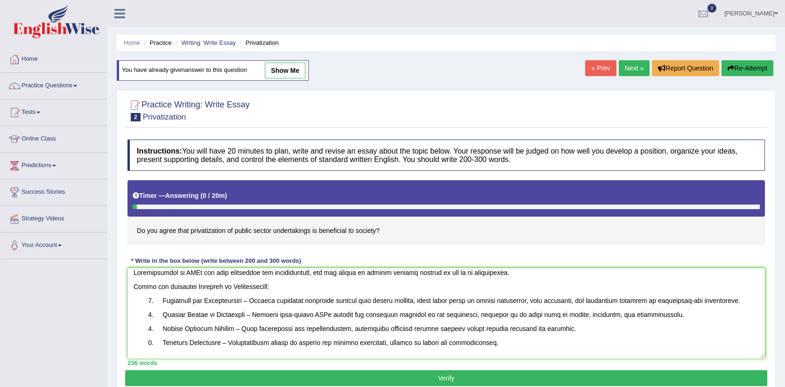
click at [133, 285] on textarea at bounding box center [447, 313] width 638 height 91
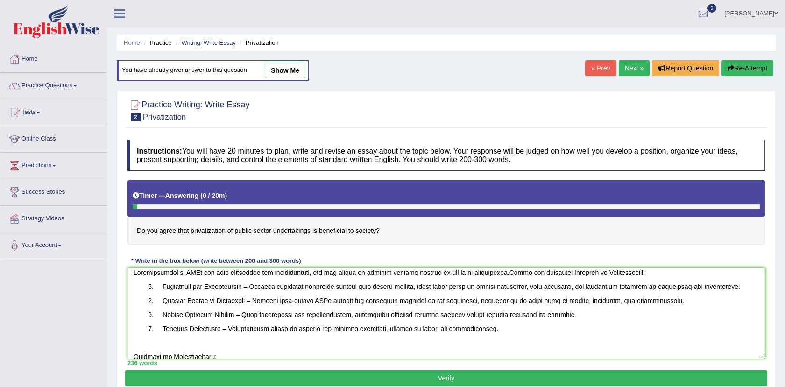
scroll to position [0, 0]
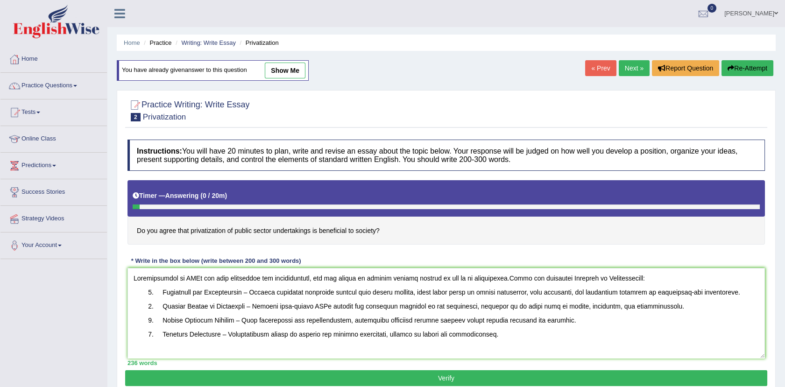
click at [153, 294] on textarea at bounding box center [447, 313] width 638 height 91
click at [650, 277] on textarea at bounding box center [447, 313] width 638 height 91
click at [653, 278] on textarea at bounding box center [447, 313] width 638 height 91
click at [742, 280] on textarea at bounding box center [447, 313] width 638 height 91
click at [154, 304] on textarea at bounding box center [447, 313] width 638 height 91
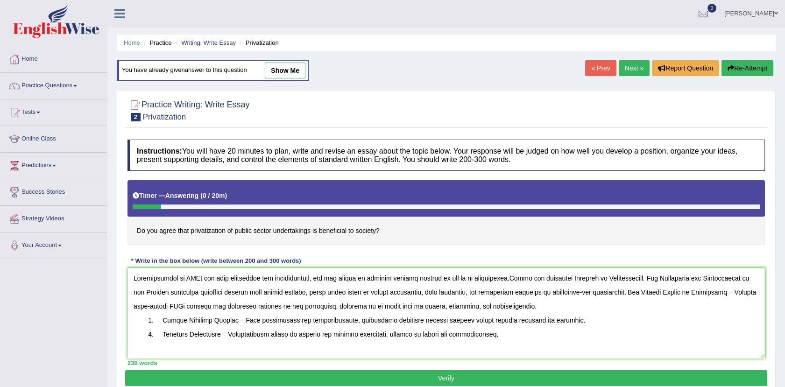
click at [638, 291] on textarea at bounding box center [447, 313] width 638 height 91
click at [747, 291] on textarea at bounding box center [447, 313] width 638 height 91
drag, startPoint x: 230, startPoint y: 306, endPoint x: 214, endPoint y: 306, distance: 15.4
click at [214, 306] on textarea at bounding box center [447, 313] width 638 height 91
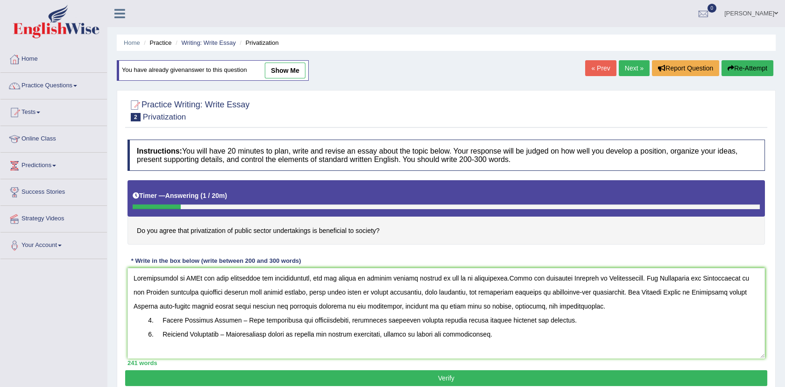
click at [152, 321] on textarea at bounding box center [447, 313] width 638 height 91
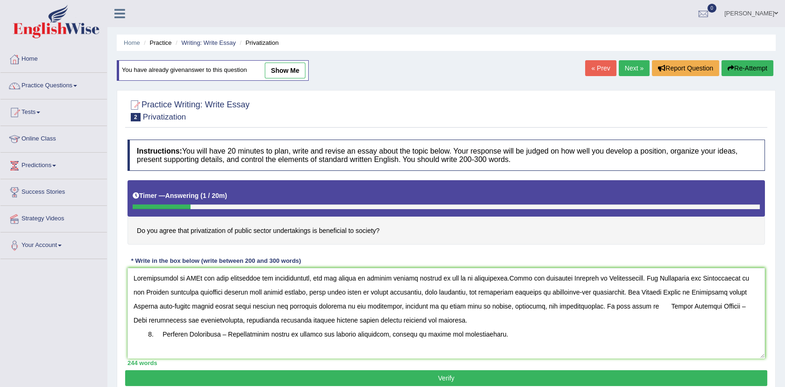
click at [730, 308] on textarea at bounding box center [447, 313] width 638 height 91
click at [159, 334] on textarea at bounding box center [447, 313] width 638 height 91
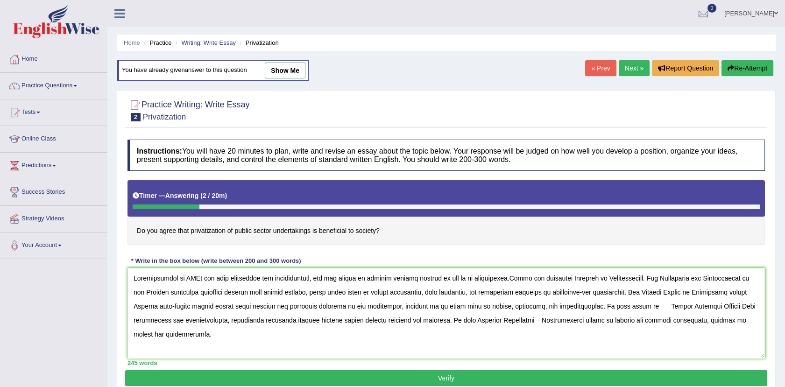
click at [523, 320] on textarea at bounding box center [447, 313] width 638 height 91
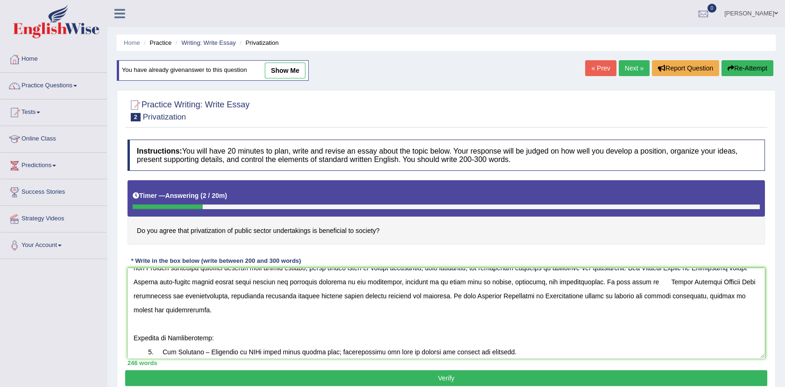
scroll to position [41, 0]
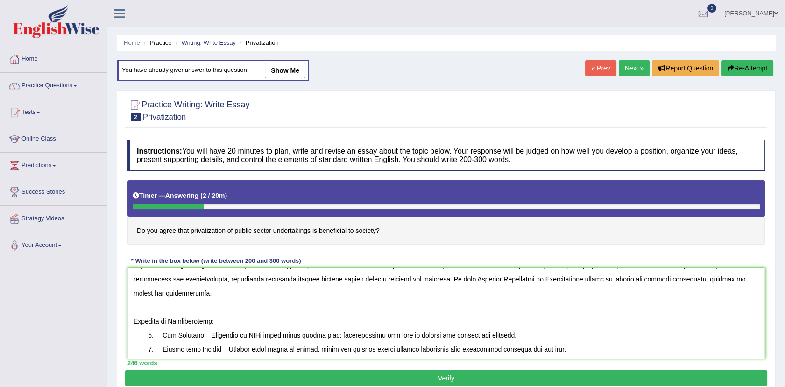
click at [136, 320] on textarea at bounding box center [447, 313] width 638 height 91
click at [133, 324] on textarea at bounding box center [447, 313] width 638 height 91
paste textarea "However, (alongside the benefits, there are drawbacks of / along with the cause…"
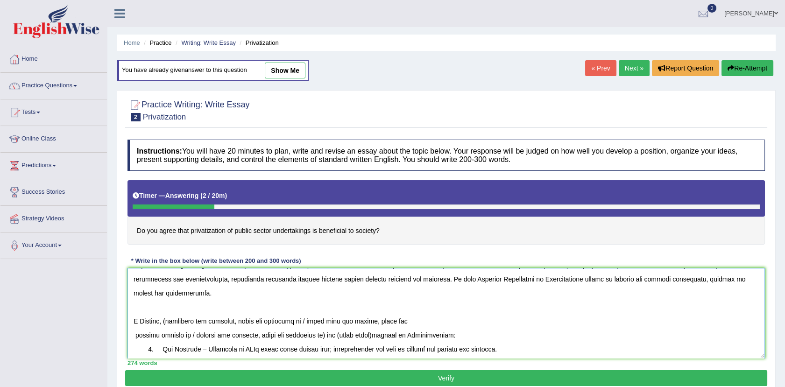
click at [137, 323] on textarea at bounding box center [447, 313] width 638 height 91
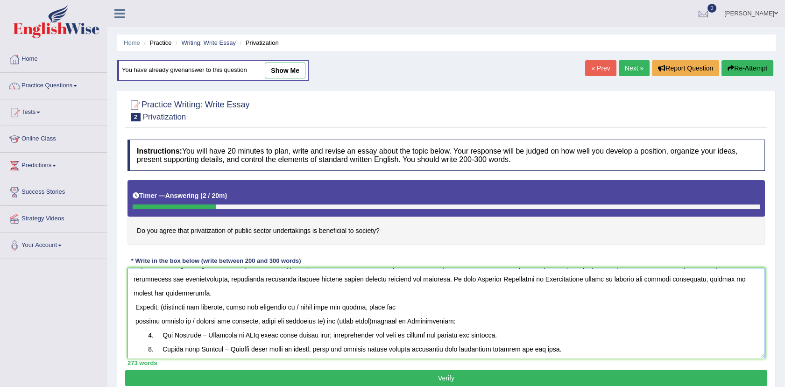
click at [166, 305] on textarea at bounding box center [447, 313] width 638 height 91
drag, startPoint x: 298, startPoint y: 307, endPoint x: 369, endPoint y: 326, distance: 73.9
click at [369, 326] on textarea at bounding box center [447, 313] width 638 height 91
click at [159, 320] on textarea at bounding box center [447, 313] width 638 height 91
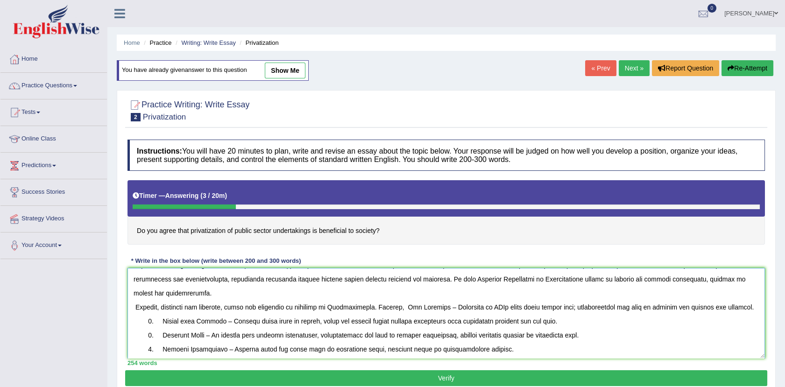
click at [438, 306] on textarea at bounding box center [447, 313] width 638 height 91
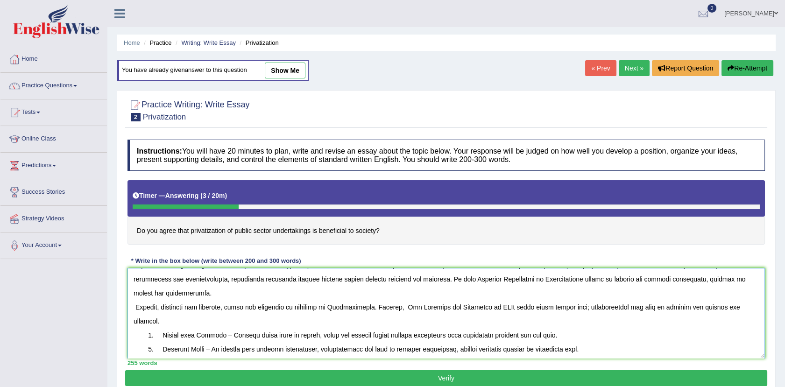
click at [498, 306] on textarea at bounding box center [447, 313] width 638 height 91
click at [156, 334] on textarea at bounding box center [447, 313] width 638 height 91
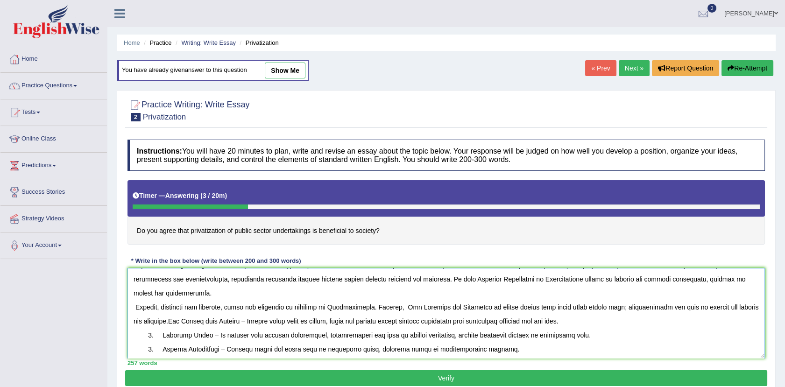
click at [157, 317] on textarea at bounding box center [447, 313] width 638 height 91
click at [234, 321] on textarea at bounding box center [447, 313] width 638 height 91
click at [157, 334] on textarea at bounding box center [447, 313] width 638 height 91
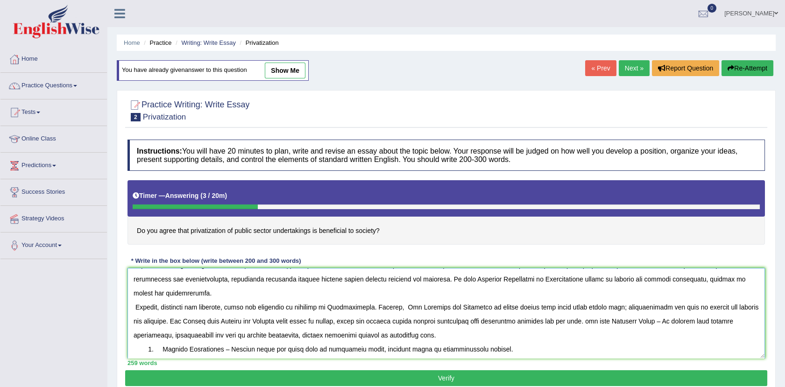
click at [559, 321] on textarea at bounding box center [447, 313] width 638 height 91
click at [635, 322] on textarea at bounding box center [447, 313] width 638 height 91
click at [160, 350] on textarea at bounding box center [447, 313] width 638 height 91
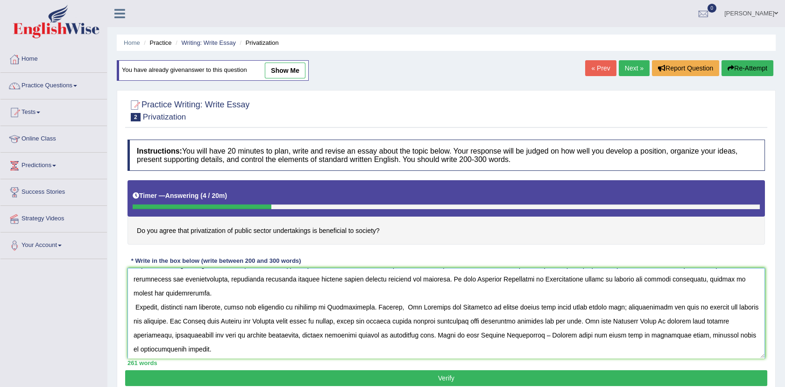
click at [512, 337] on textarea at bounding box center [447, 313] width 638 height 91
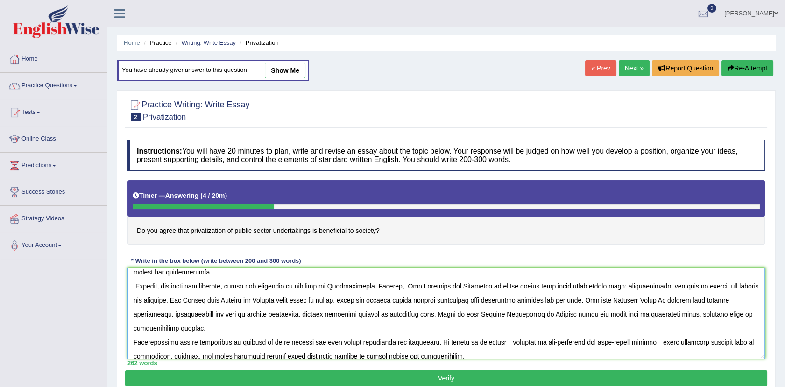
scroll to position [70, 0]
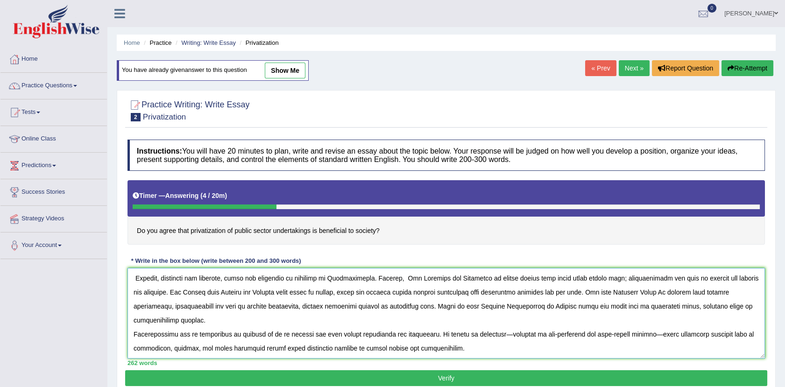
type textarea "Privatization of PSUs has both advantages and disadvantages, and its impact on …"
click at [445, 376] on button "Verify" at bounding box center [446, 379] width 642 height 16
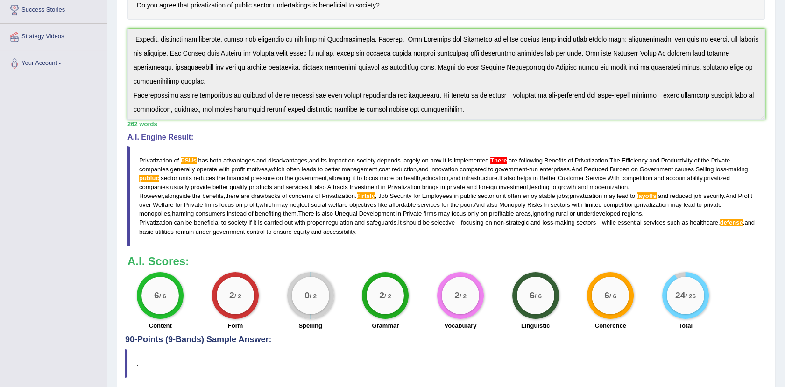
scroll to position [186, 0]
